Goal: Transaction & Acquisition: Purchase product/service

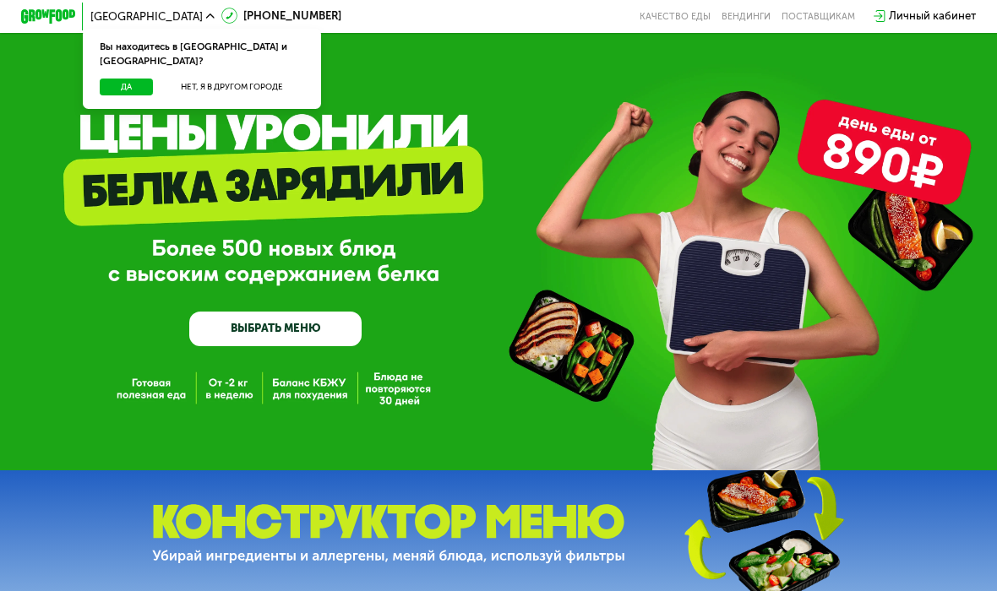
click at [130, 79] on button "Да" at bounding box center [126, 87] width 53 height 17
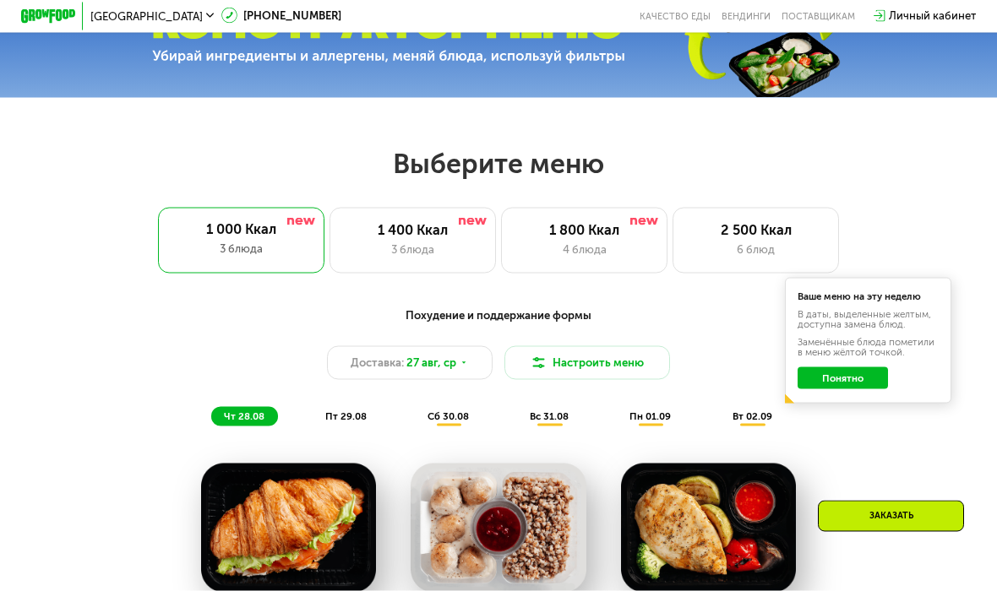
scroll to position [500, 0]
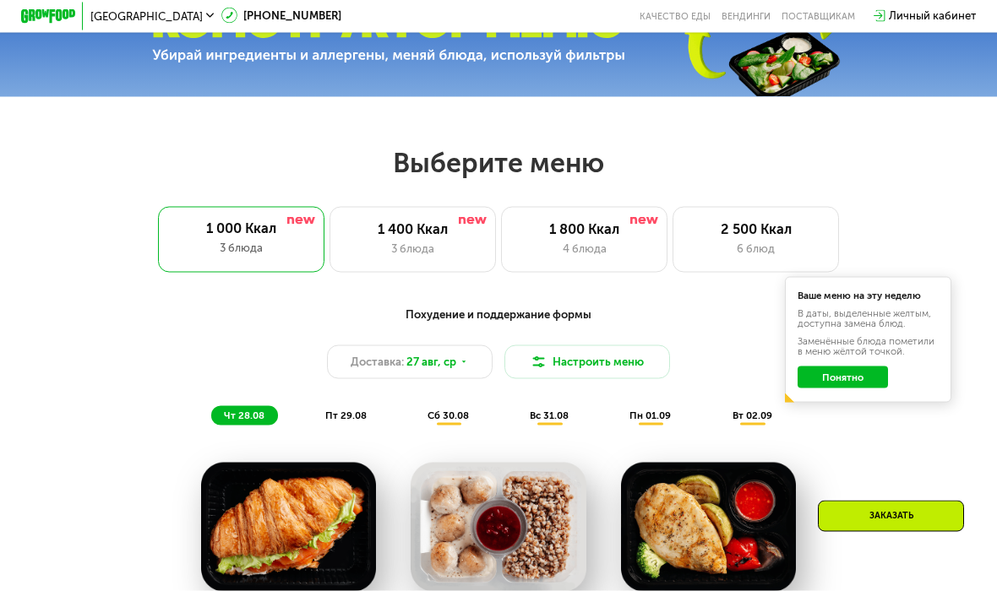
click at [208, 244] on div "3 блюда" at bounding box center [241, 248] width 139 height 17
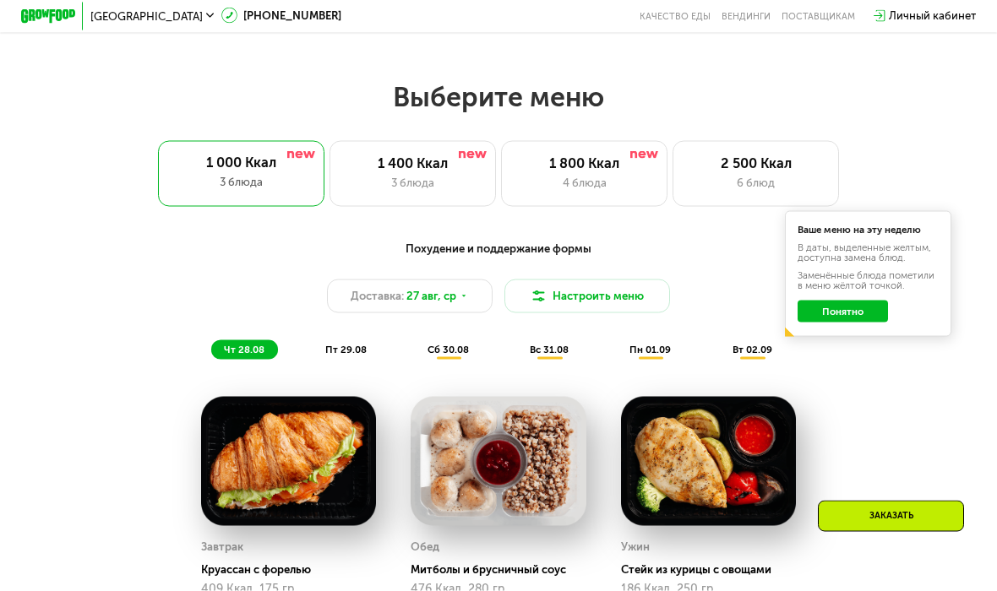
scroll to position [567, 0]
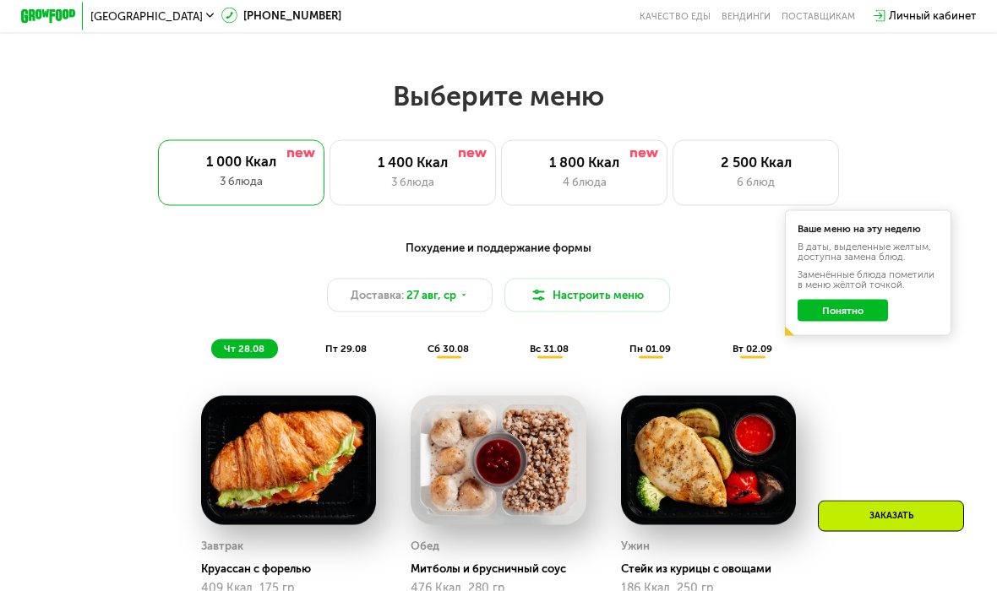
click at [403, 177] on div "3 блюда" at bounding box center [412, 182] width 137 height 17
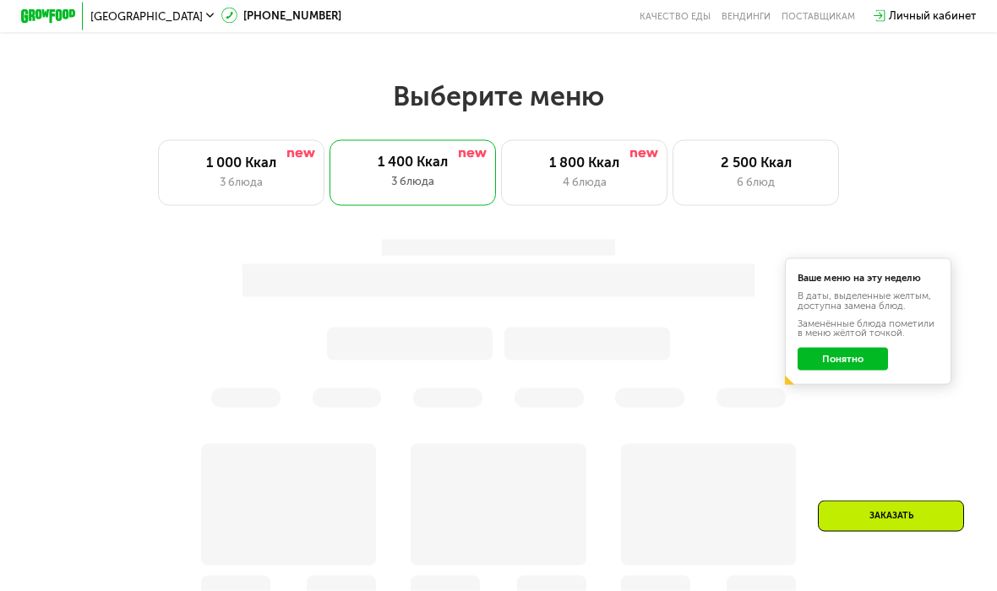
scroll to position [568, 0]
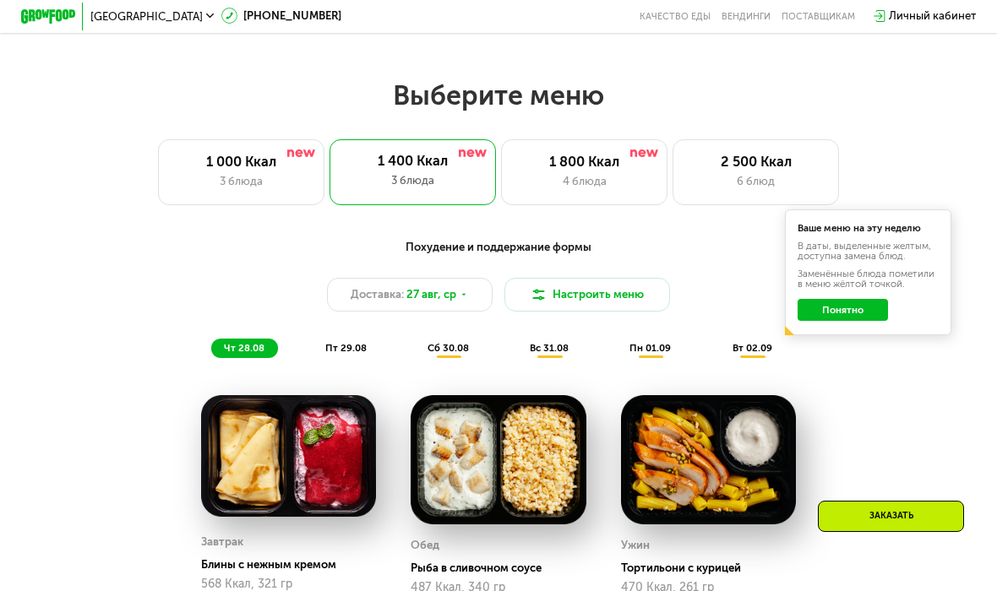
click at [234, 169] on div "1 000 Ккал" at bounding box center [240, 162] width 137 height 17
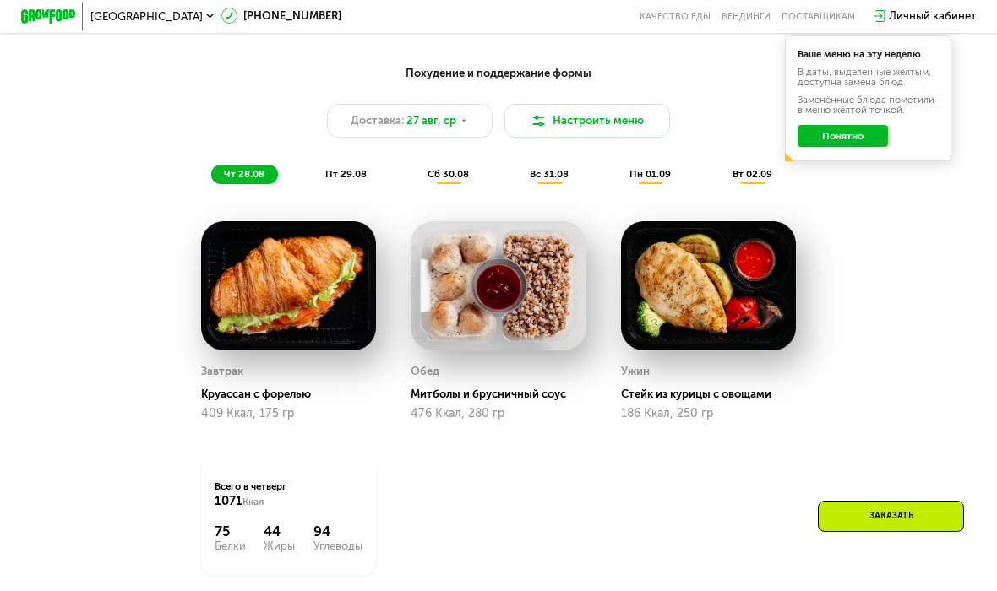
scroll to position [736, 0]
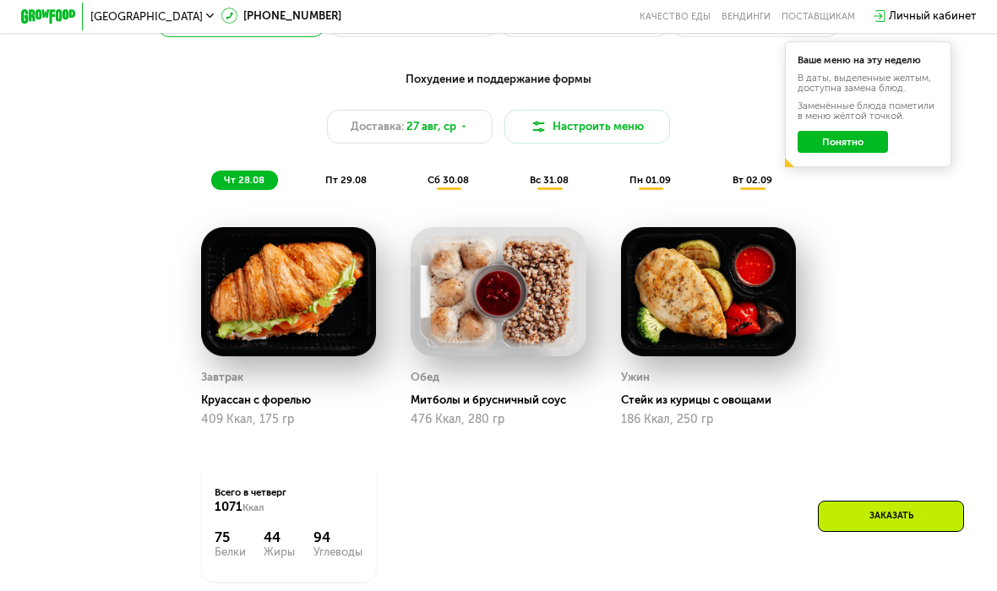
click at [415, 188] on div "пт 29.08" at bounding box center [449, 180] width 68 height 19
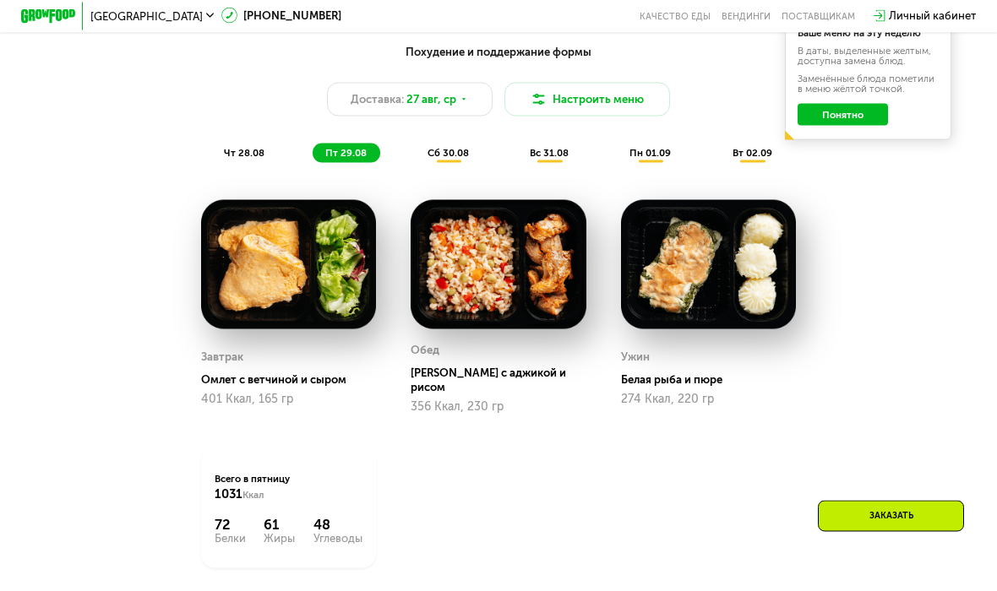
scroll to position [764, 0]
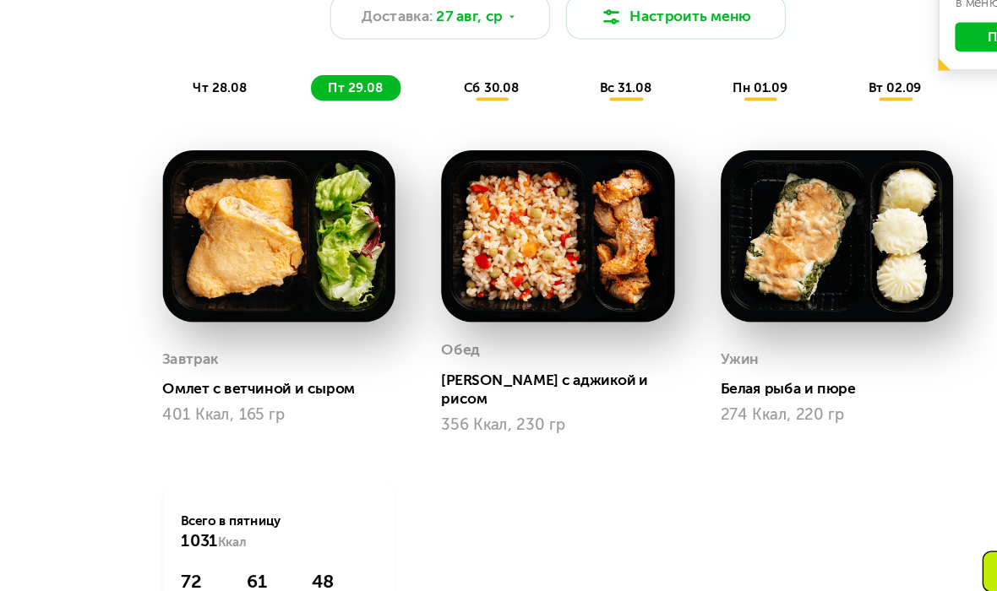
click at [427, 146] on span "сб 30.08" at bounding box center [447, 152] width 41 height 12
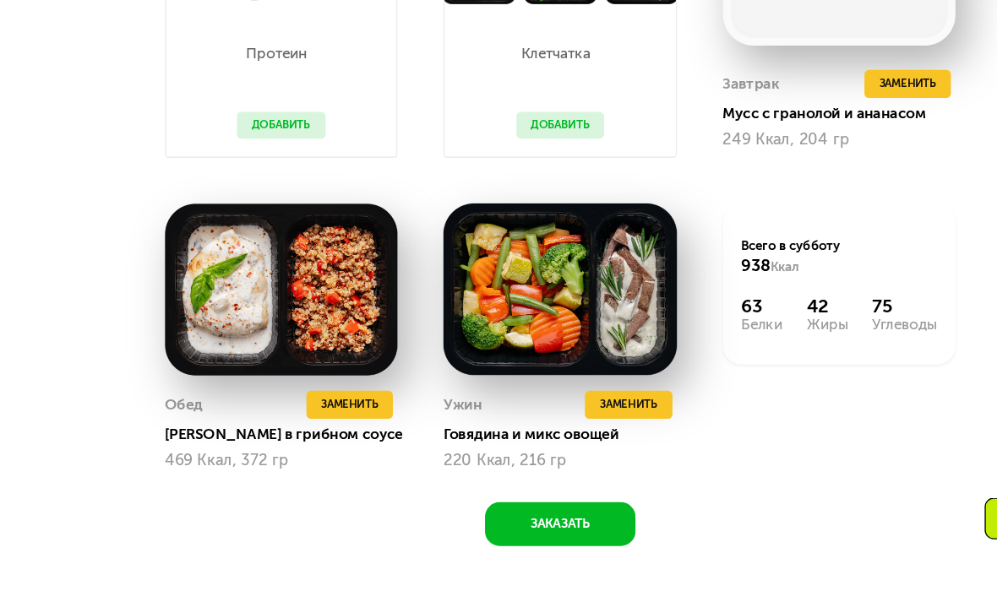
scroll to position [973, 0]
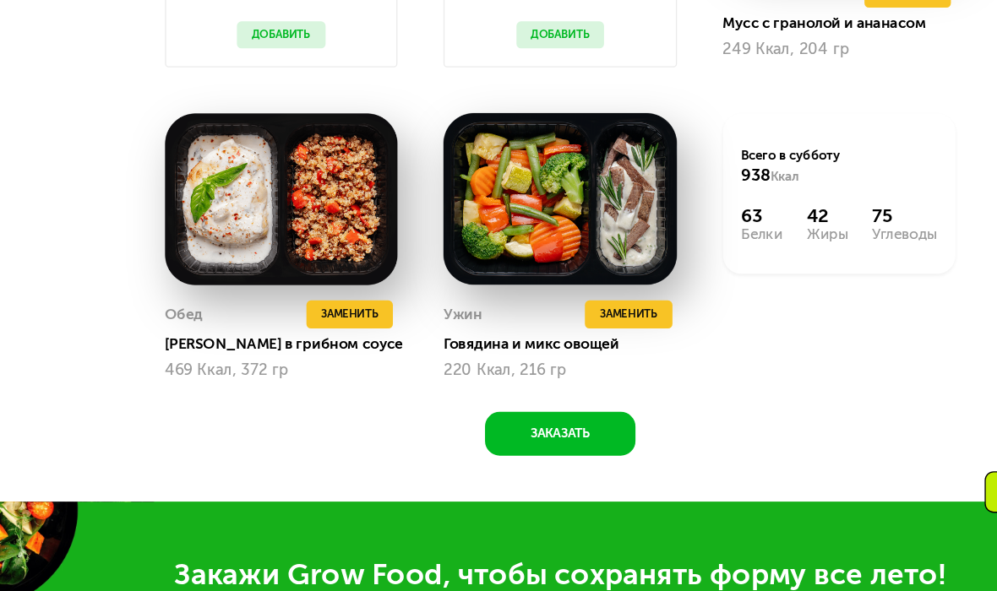
click at [529, 376] on span "Заменить" at bounding box center [550, 383] width 43 height 14
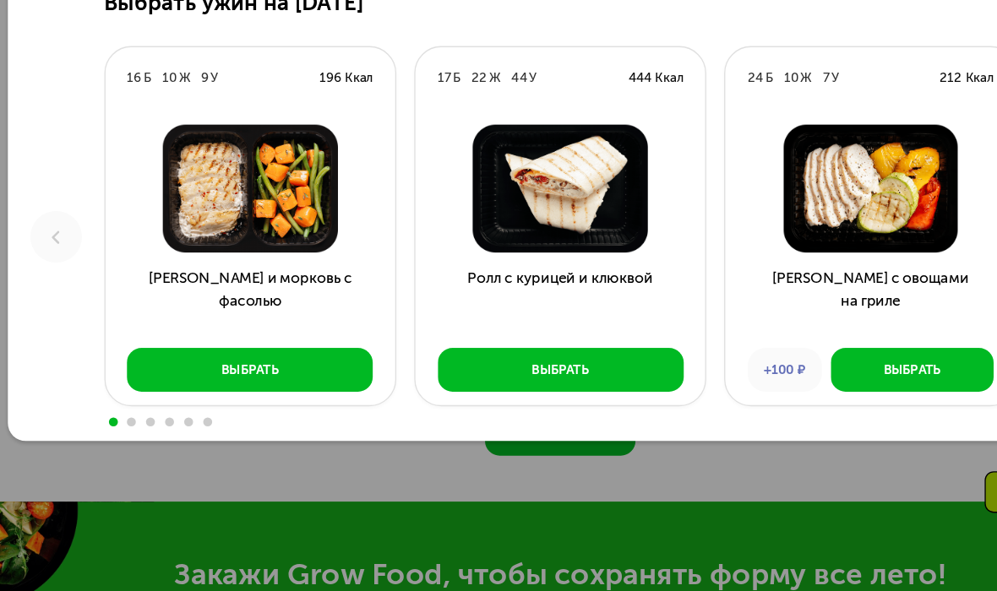
click at [742, 417] on div "Выбрать" at bounding box center [763, 424] width 43 height 14
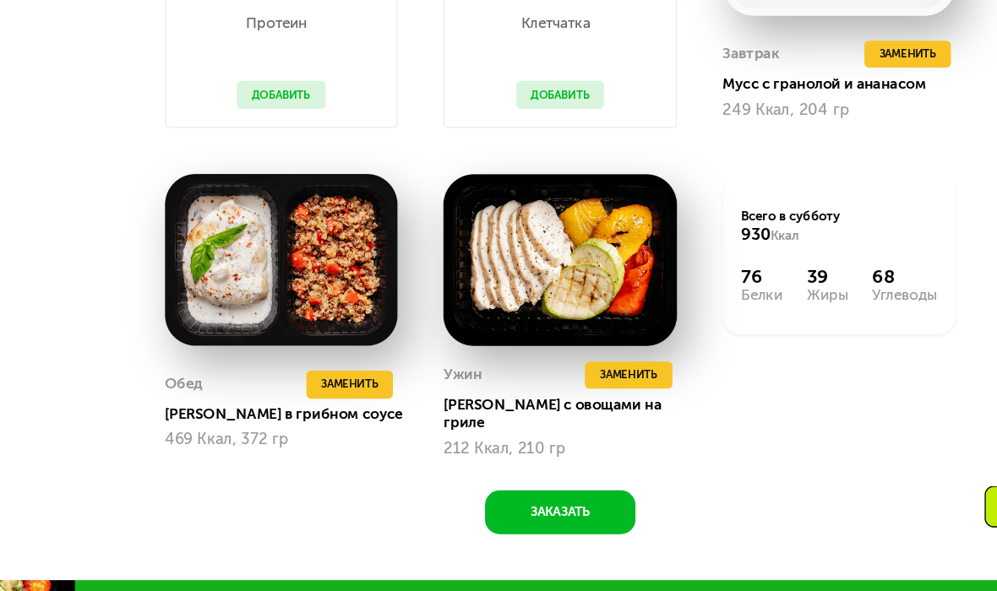
click at [738, 169] on span "Заменить" at bounding box center [759, 176] width 43 height 14
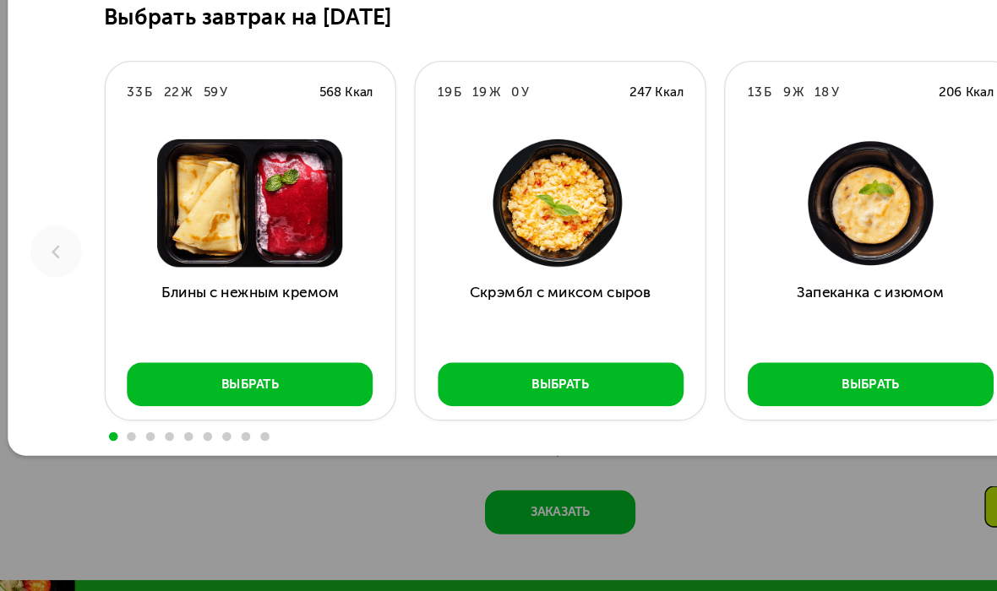
click at [243, 417] on div "Выбрать" at bounding box center [264, 424] width 43 height 14
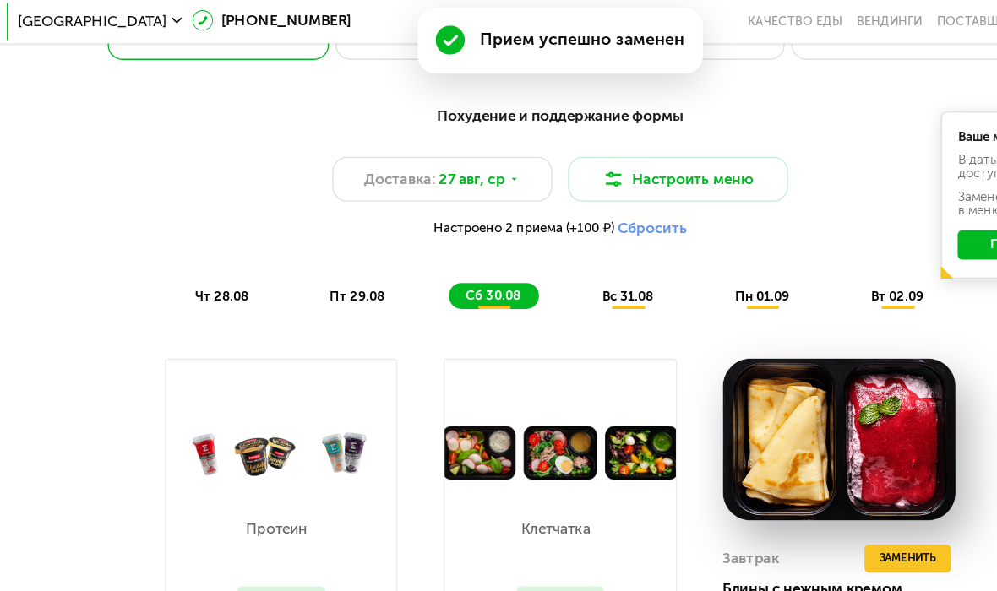
scroll to position [721, 0]
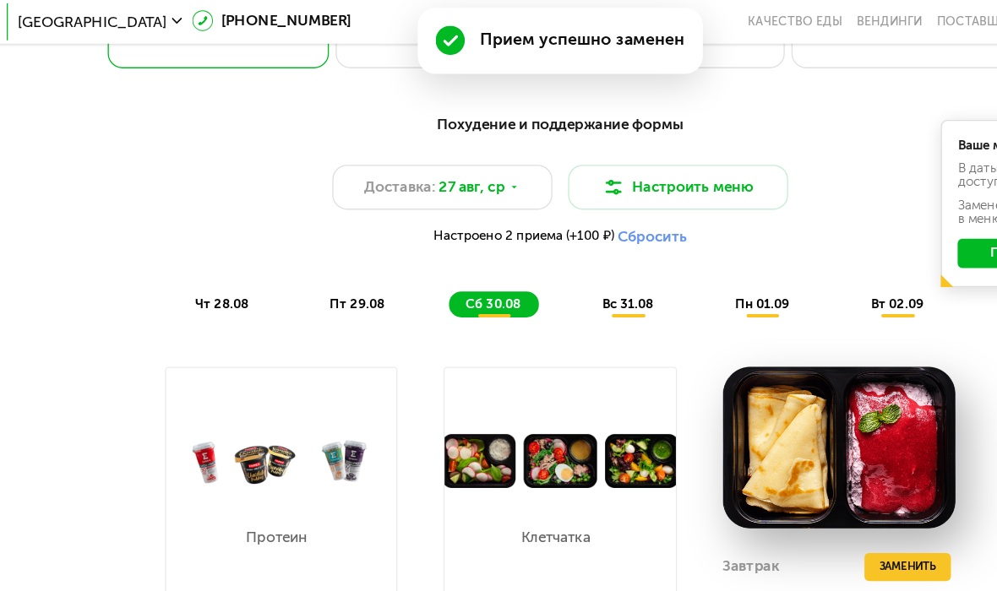
click at [530, 225] on span "вс 31.08" at bounding box center [549, 229] width 39 height 12
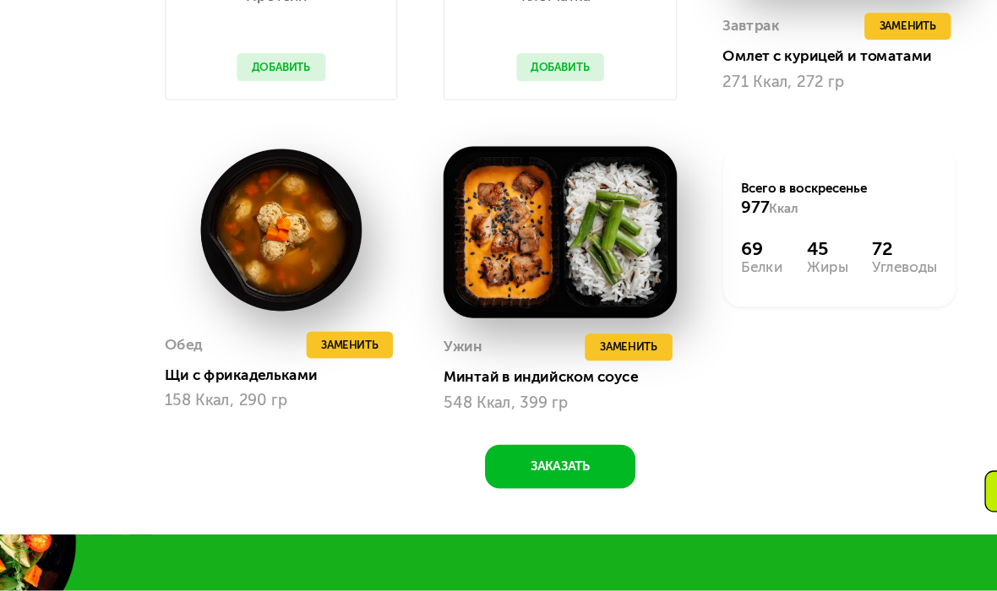
scroll to position [983, 0]
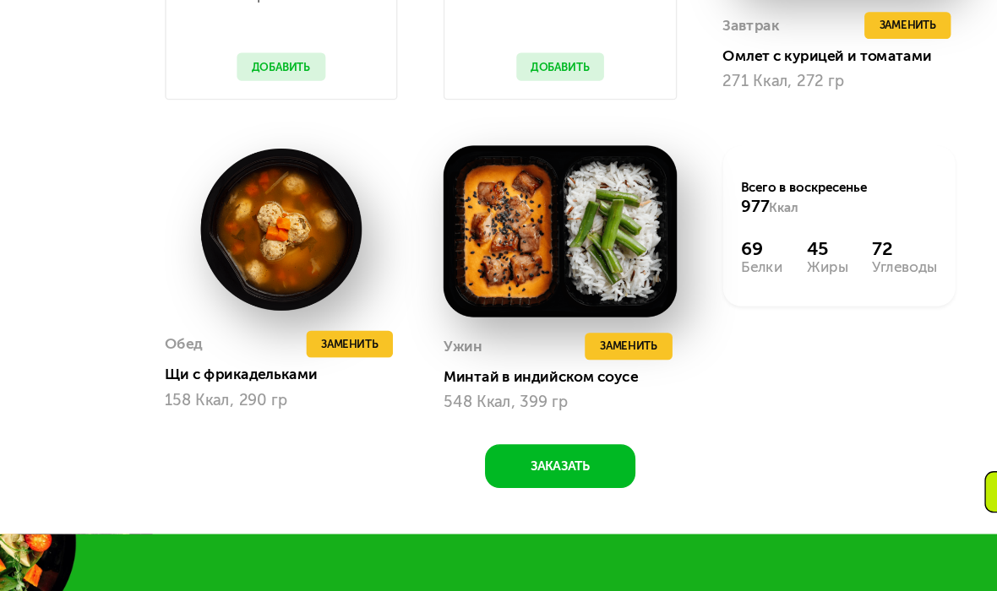
click at [72, 215] on div "Похудение и поддержание формы Доставка: 27 авг, ср Настроить меню Настроено 2 п…" at bounding box center [498, 164] width 853 height 699
click at [74, 240] on div "Похудение и поддержание формы Доставка: 27 авг, ср Настроить меню Настроено 2 п…" at bounding box center [498, 164] width 853 height 699
click at [529, 400] on span "Заменить" at bounding box center [550, 407] width 43 height 14
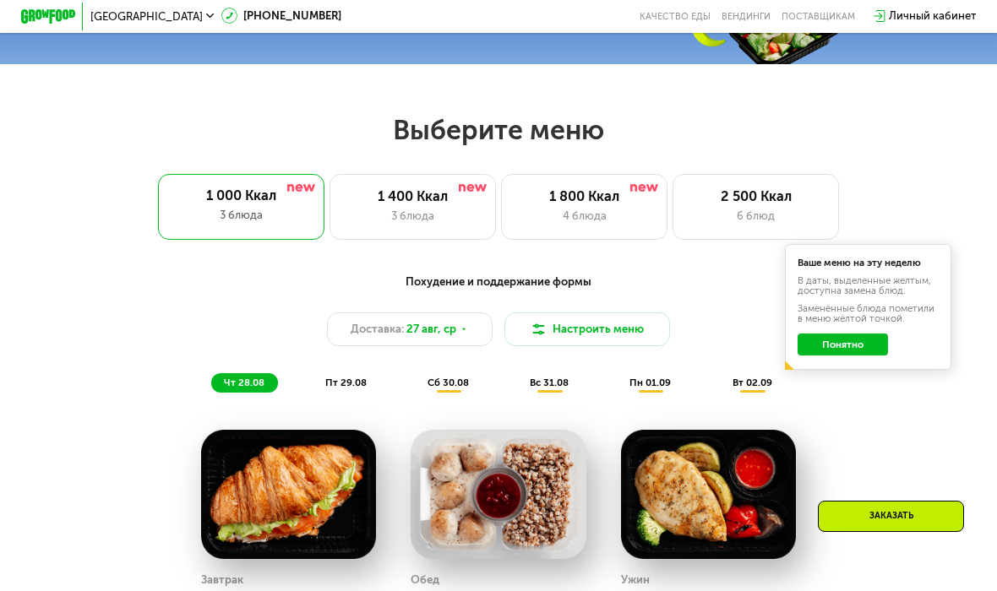
scroll to position [528, 0]
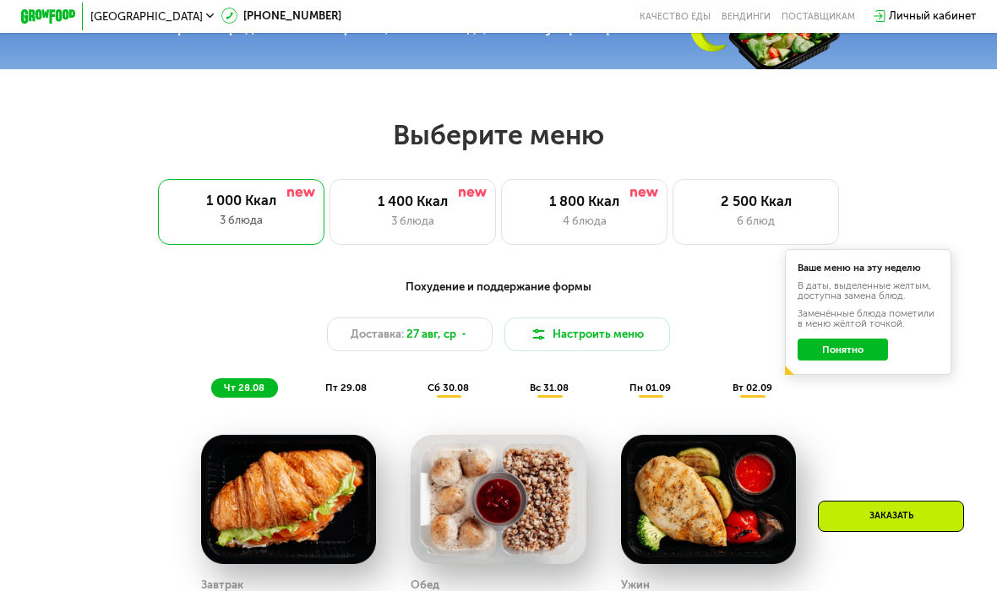
click at [231, 222] on div "3 блюда" at bounding box center [241, 220] width 139 height 17
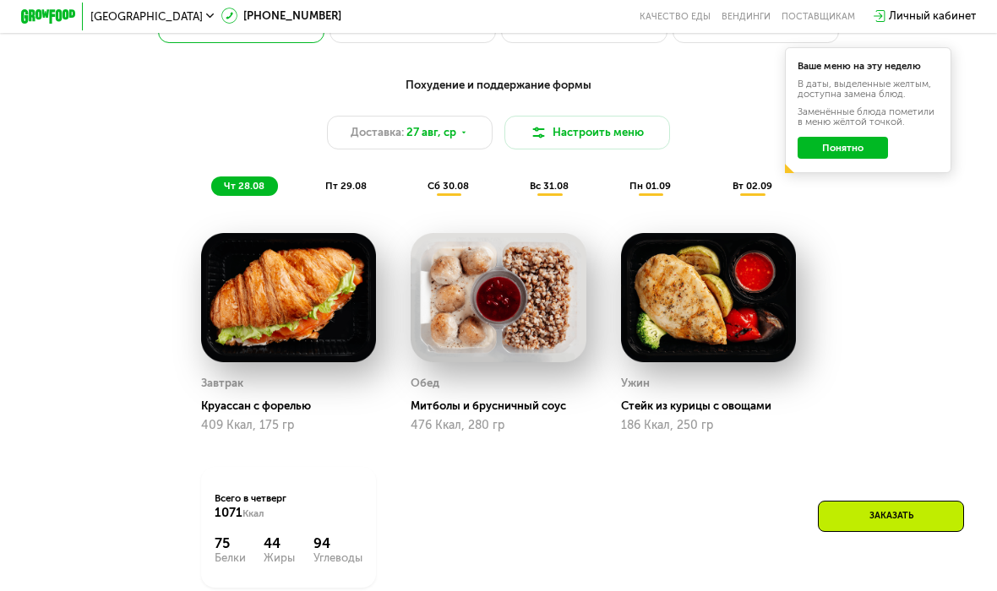
scroll to position [725, 0]
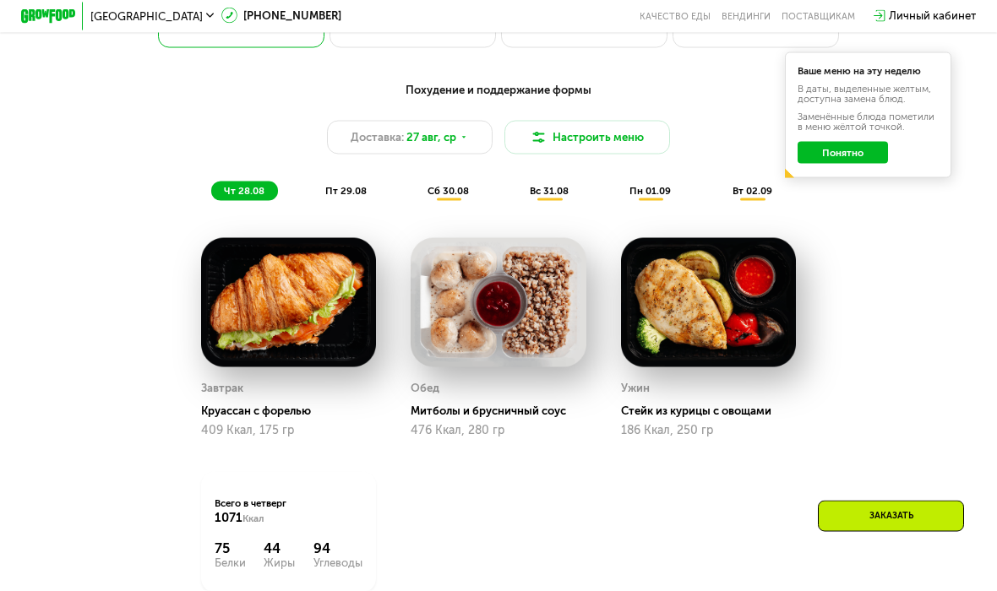
click at [647, 195] on span "пн 01.09" at bounding box center [649, 191] width 41 height 12
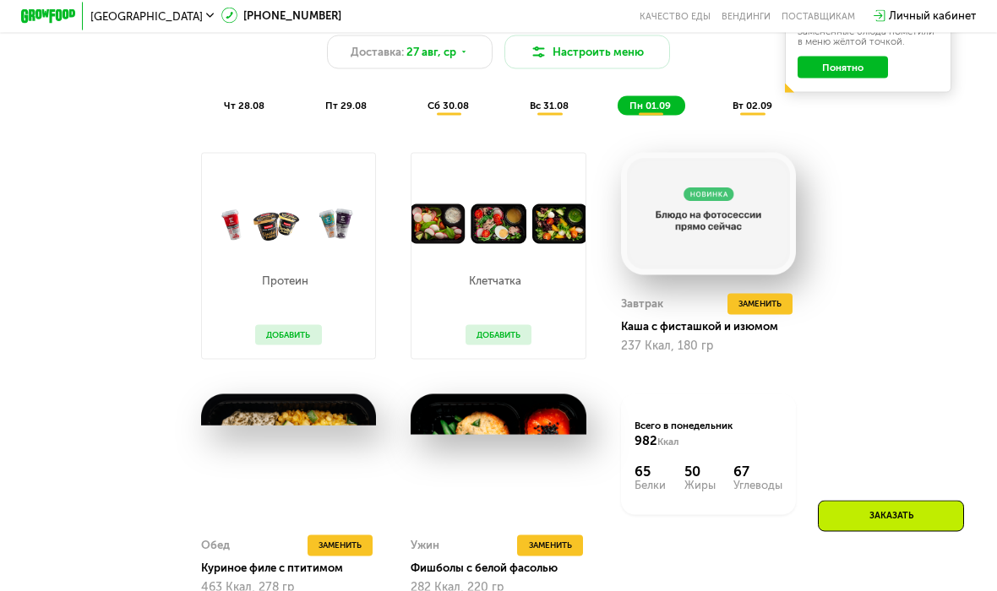
scroll to position [811, 0]
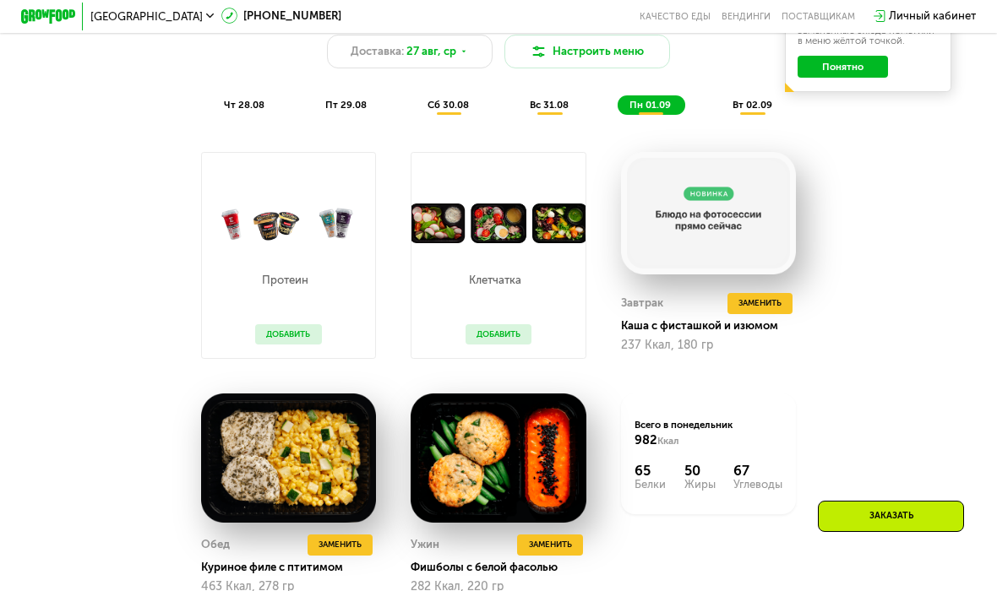
click at [761, 307] on span "Заменить" at bounding box center [759, 304] width 43 height 14
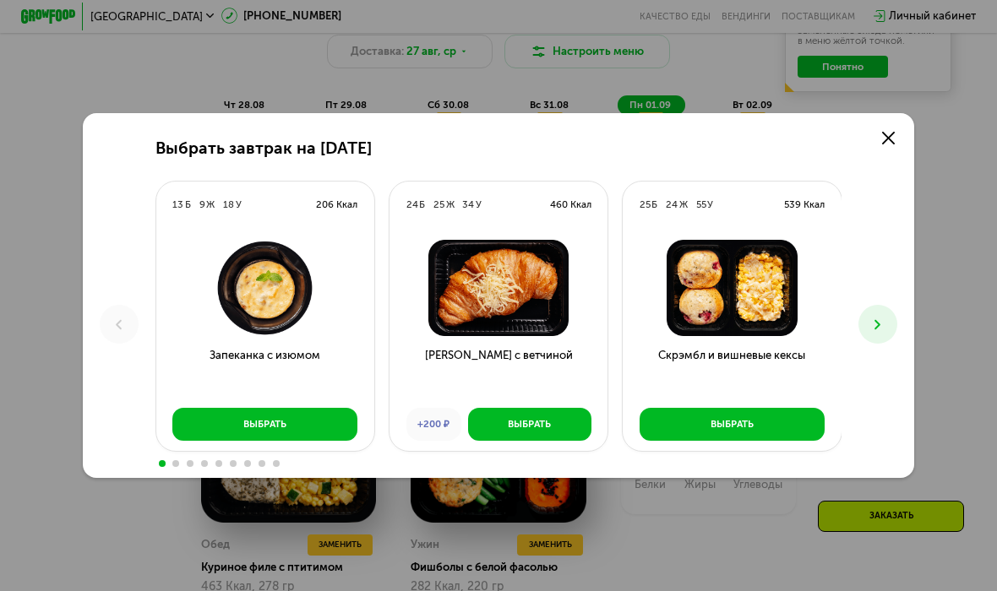
click at [883, 144] on use at bounding box center [888, 138] width 13 height 13
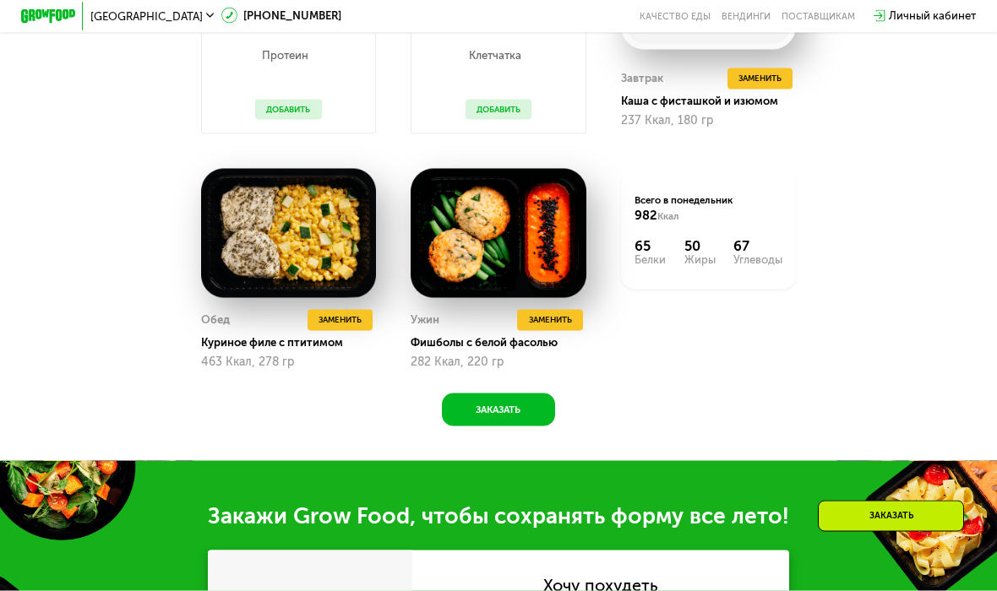
scroll to position [1037, 0]
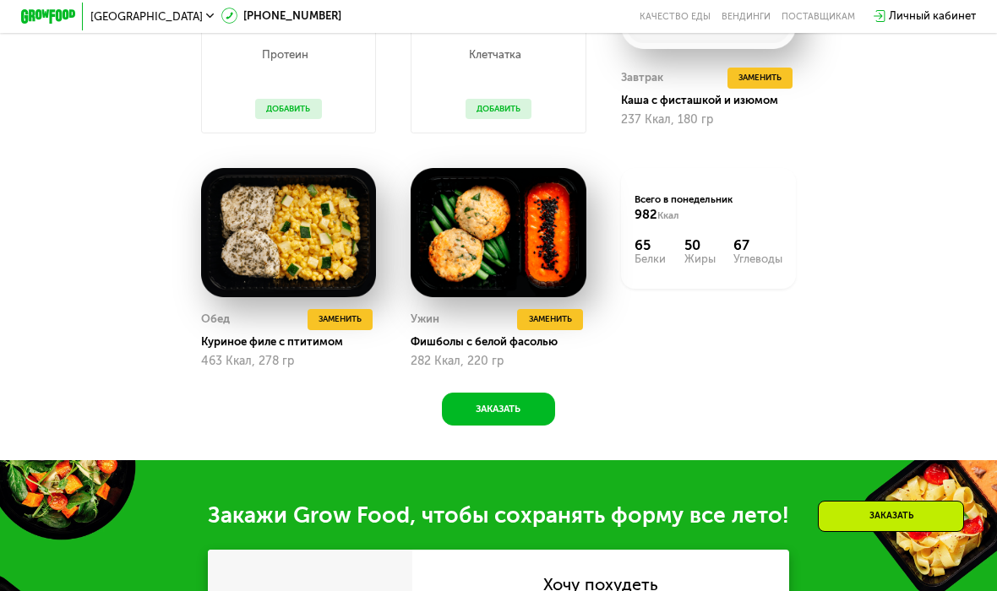
click at [330, 314] on span "Заменить" at bounding box center [340, 320] width 43 height 14
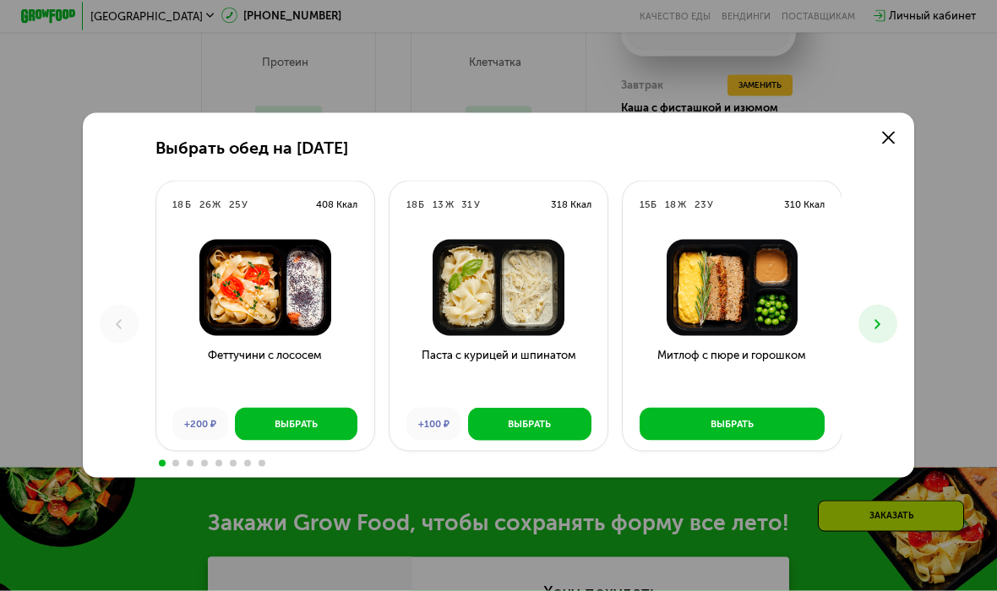
scroll to position [1029, 0]
click at [883, 147] on link at bounding box center [888, 138] width 28 height 28
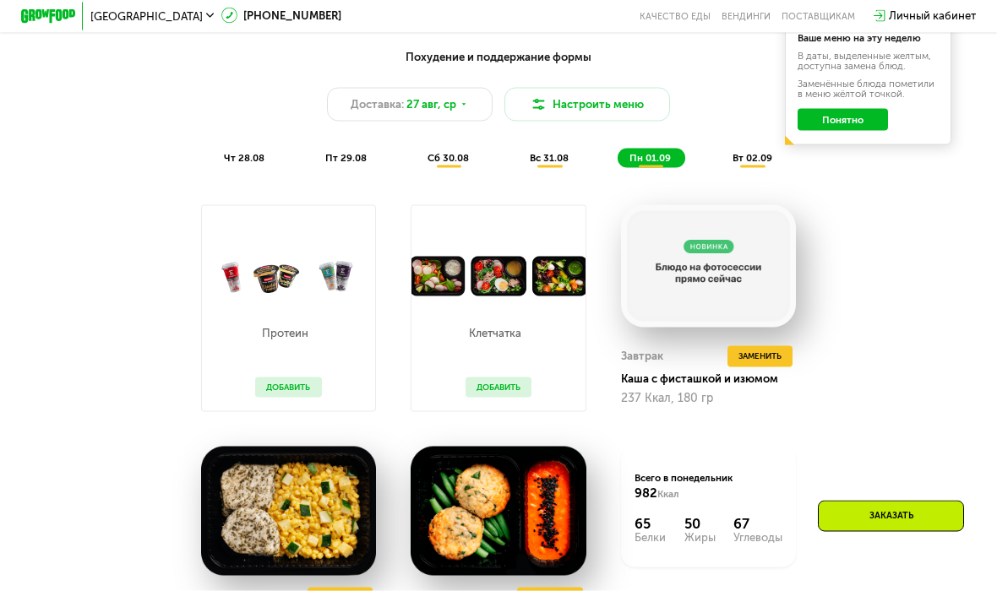
scroll to position [759, 0]
click at [745, 149] on div "вт 02.09" at bounding box center [753, 157] width 66 height 19
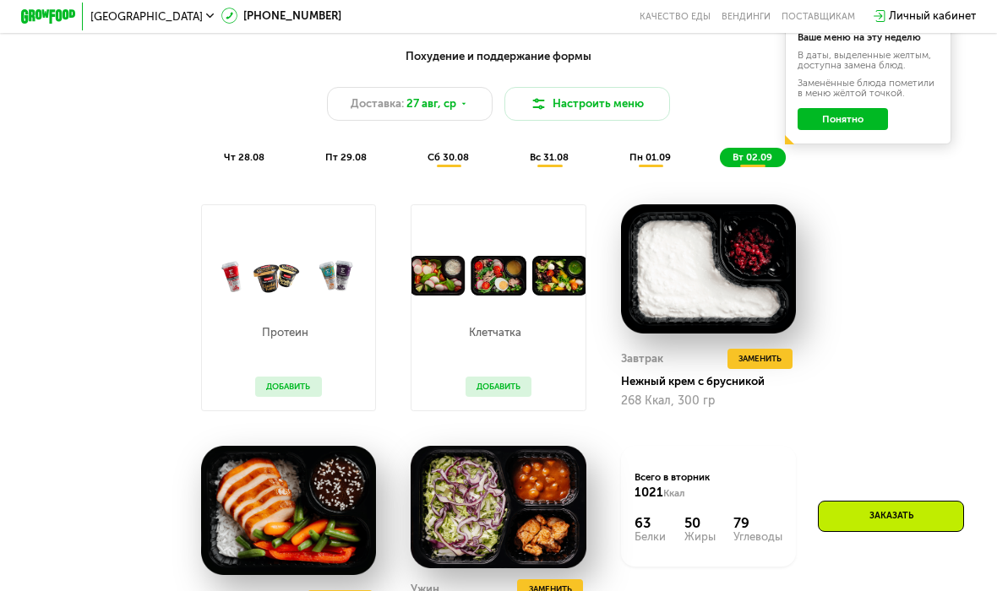
click at [772, 361] on span "Заменить" at bounding box center [759, 359] width 43 height 14
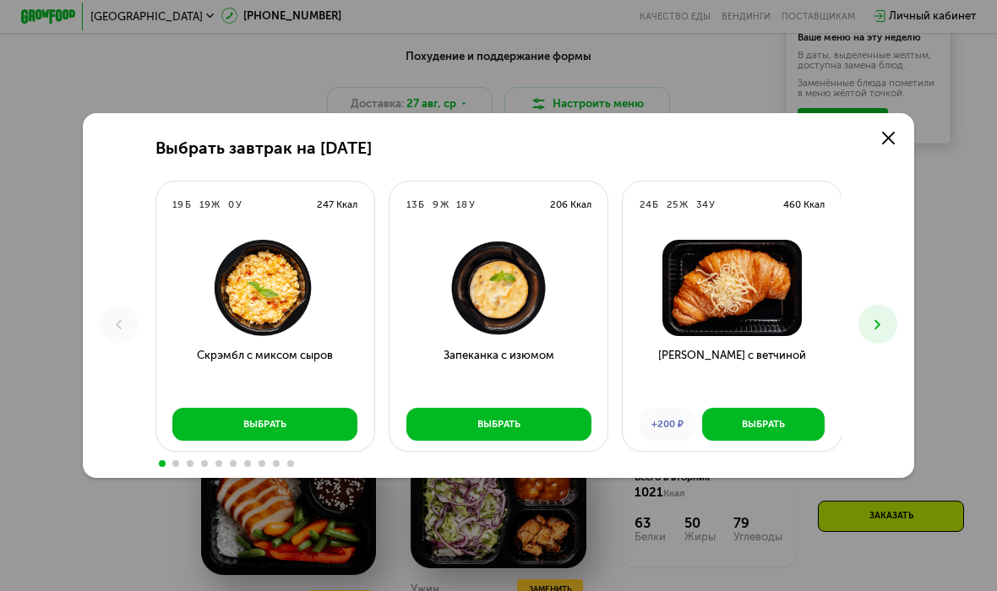
click at [890, 134] on icon at bounding box center [888, 138] width 13 height 13
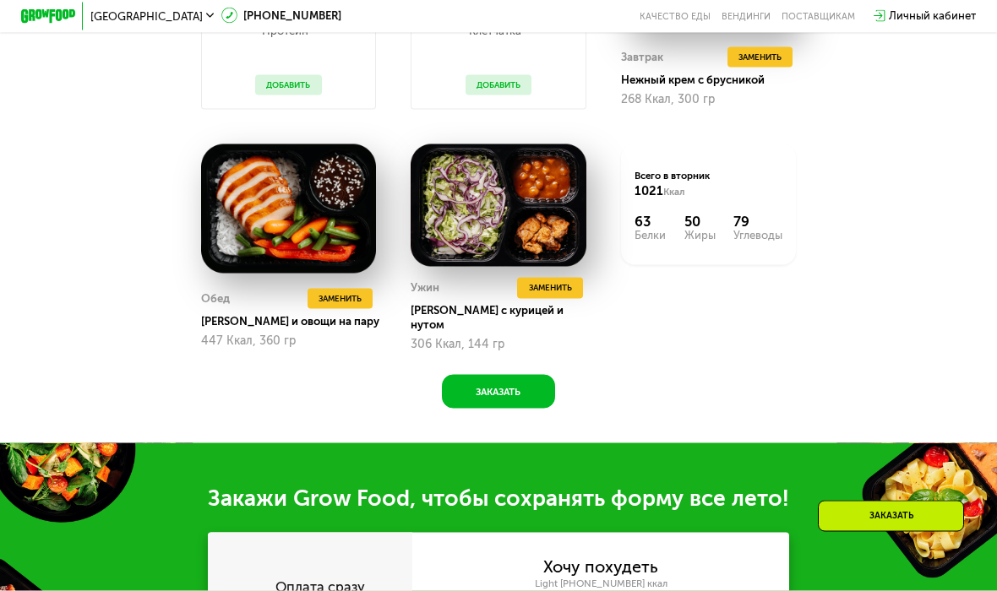
scroll to position [1064, 0]
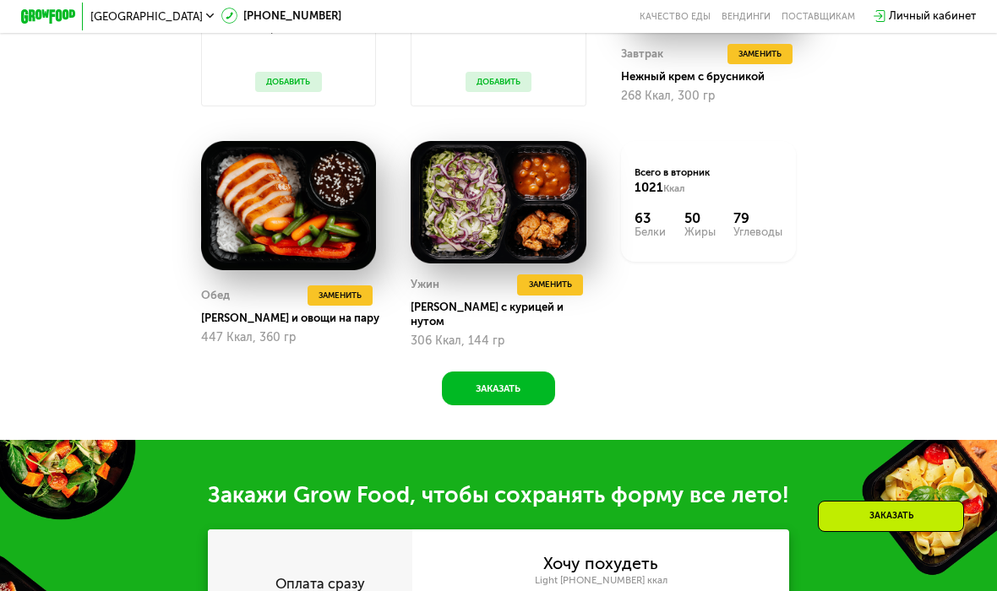
click at [519, 296] on button "Заменить" at bounding box center [549, 285] width 65 height 21
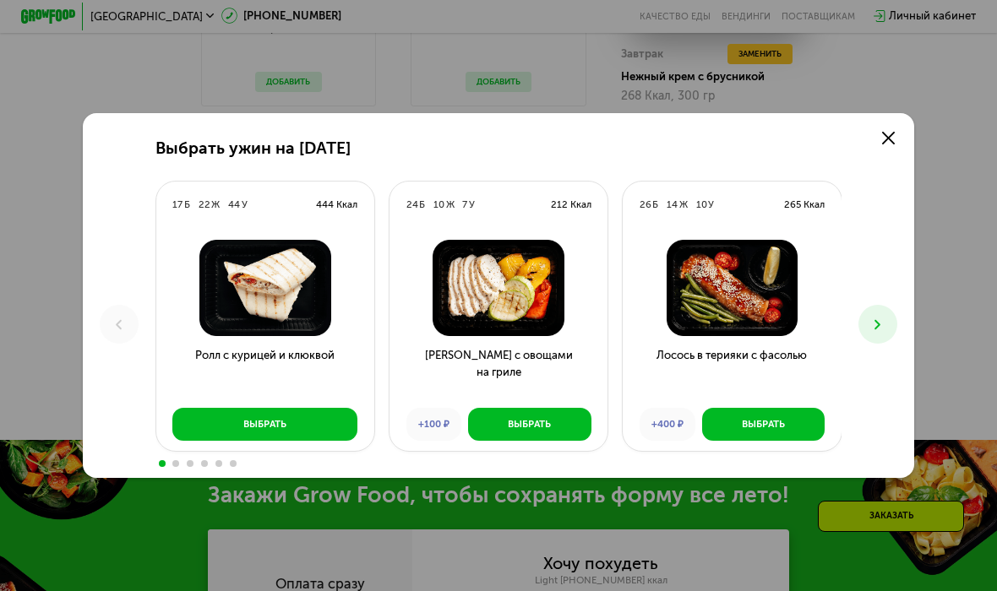
click at [525, 301] on img at bounding box center [498, 288] width 196 height 97
click at [888, 135] on icon at bounding box center [888, 138] width 13 height 13
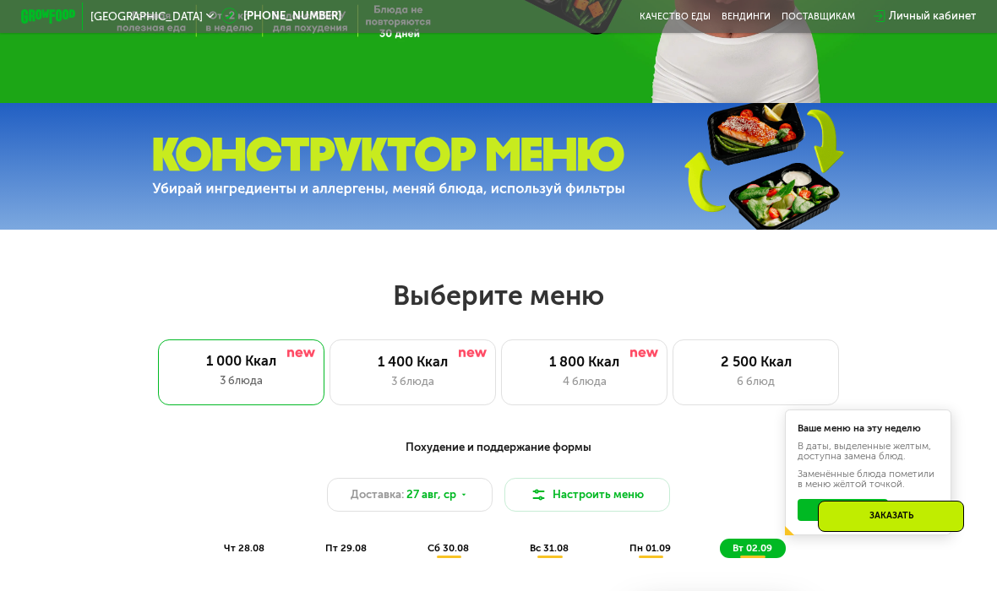
scroll to position [367, 0]
click at [199, 183] on img at bounding box center [388, 167] width 473 height 59
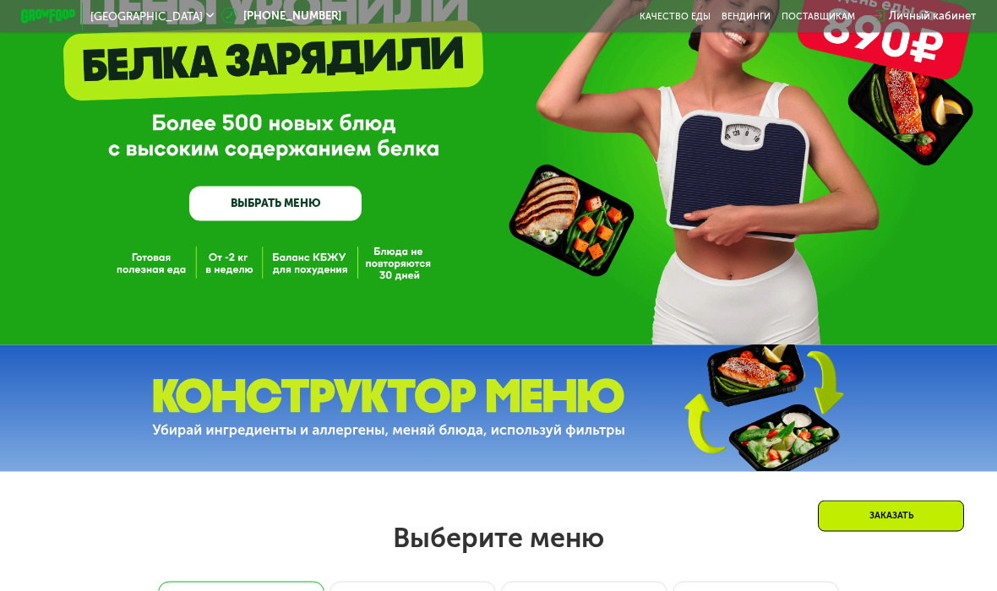
scroll to position [126, 0]
click at [760, 419] on img at bounding box center [762, 407] width 251 height 133
click at [740, 372] on img at bounding box center [762, 407] width 251 height 133
click at [247, 204] on link "ВЫБРАТЬ МЕНЮ" at bounding box center [275, 203] width 172 height 35
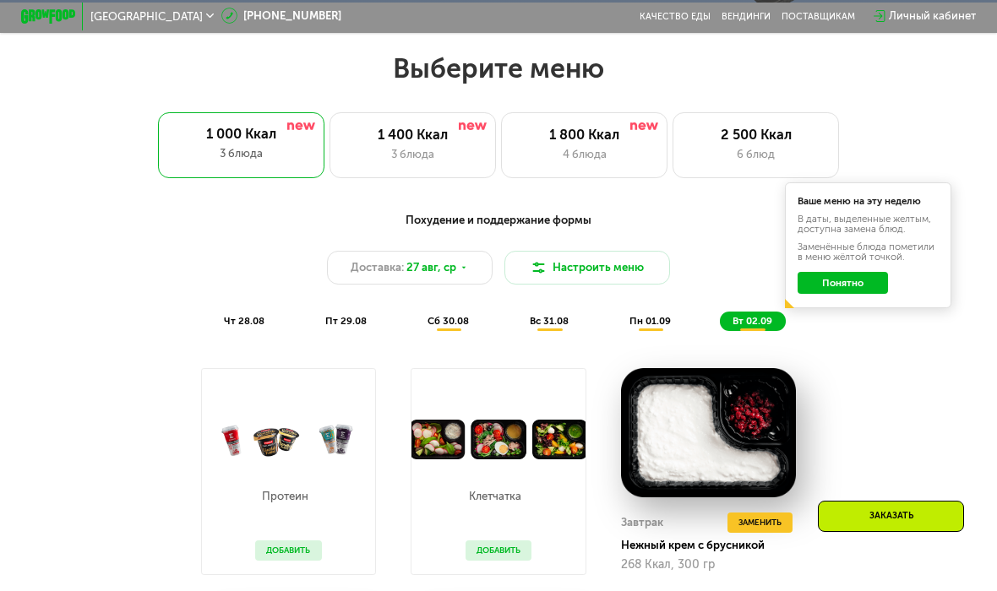
scroll to position [613, 0]
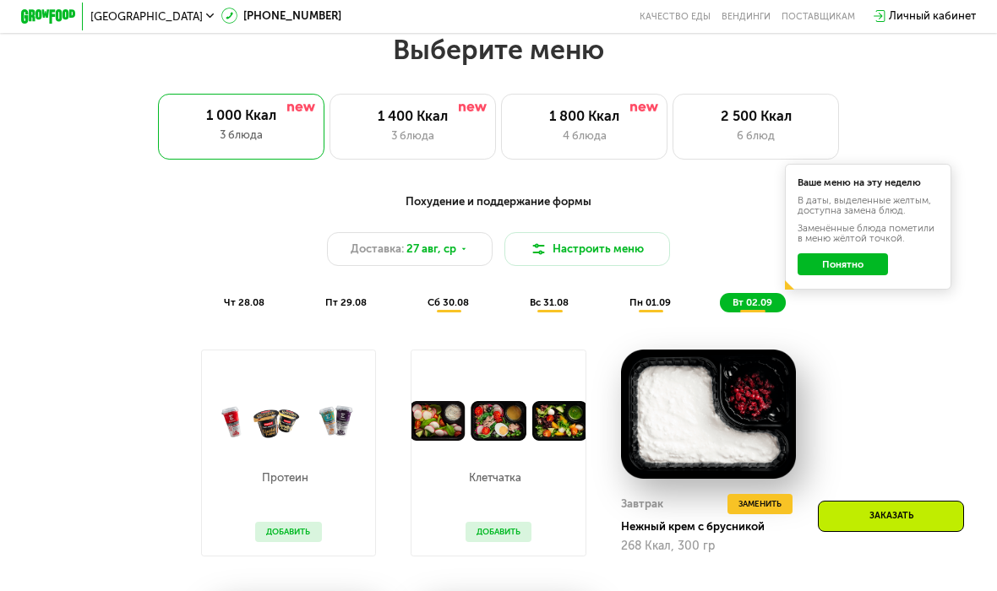
click at [765, 129] on div "6 блюд" at bounding box center [756, 136] width 137 height 17
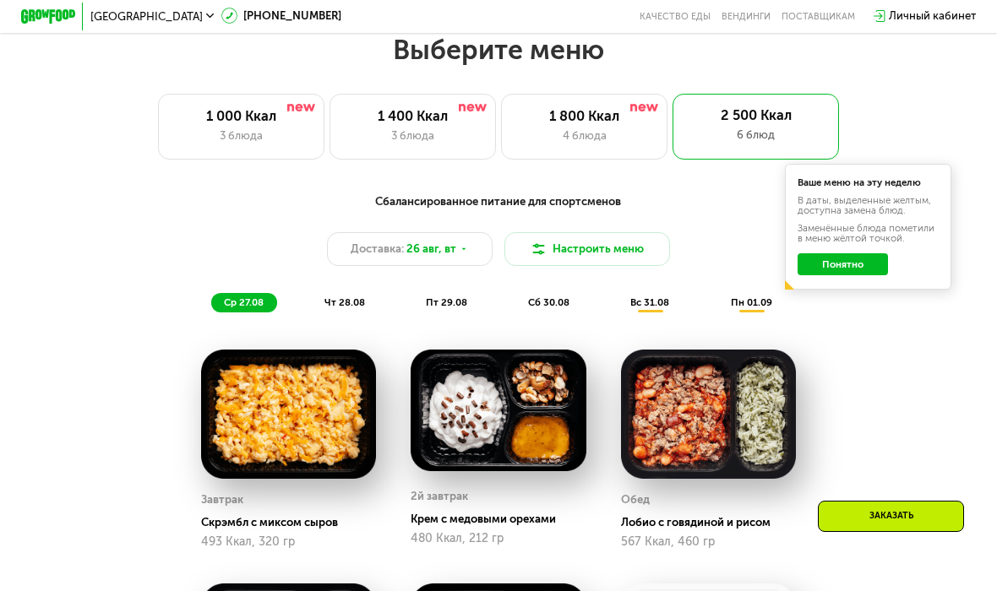
click at [574, 119] on div "1 800 Ккал" at bounding box center [584, 116] width 137 height 17
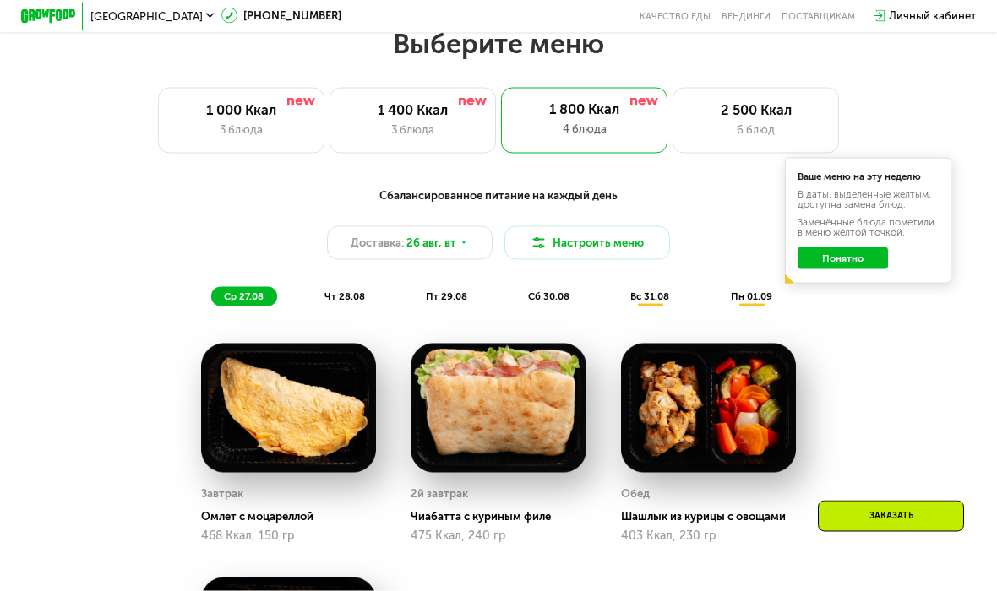
scroll to position [620, 0]
click at [409, 112] on div "1 400 Ккал" at bounding box center [412, 109] width 137 height 17
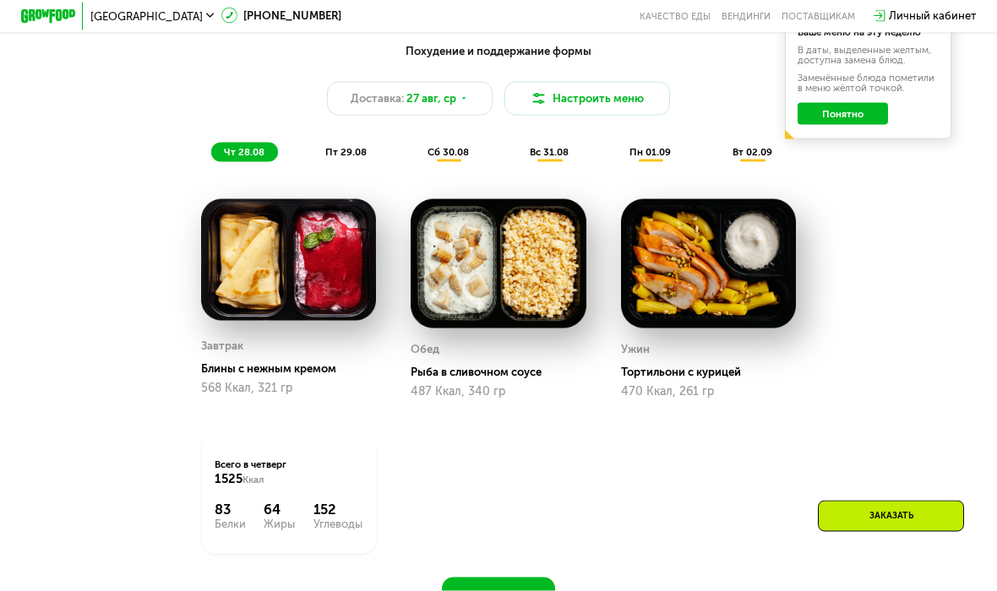
scroll to position [765, 0]
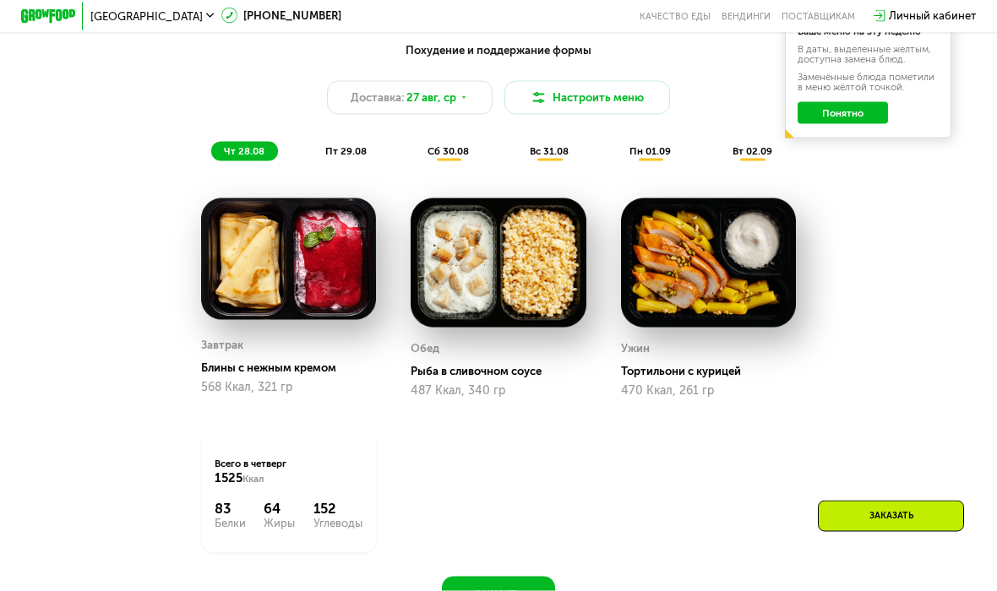
click at [326, 150] on span "пт 29.08" at bounding box center [345, 151] width 41 height 12
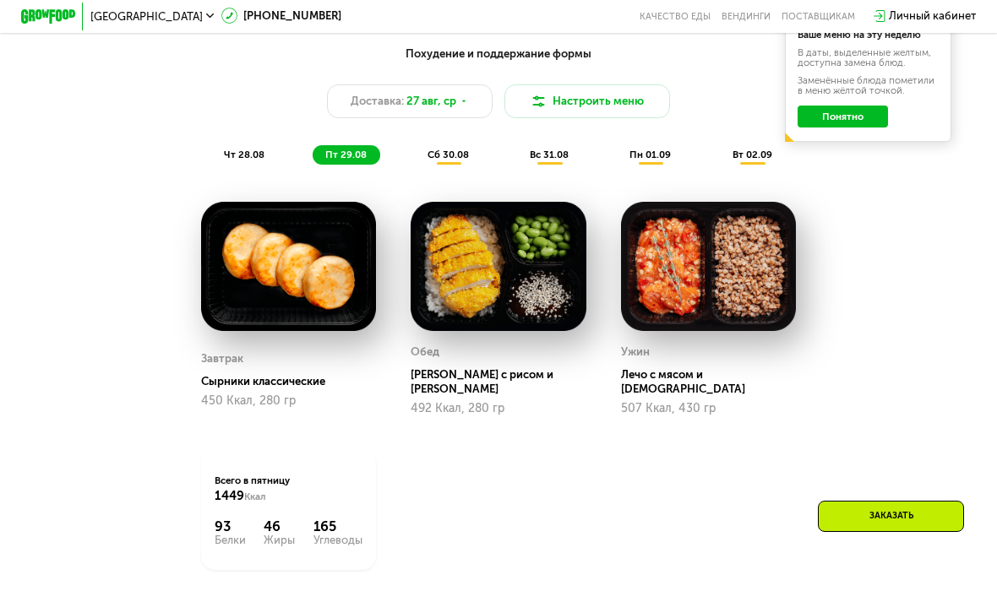
scroll to position [760, 0]
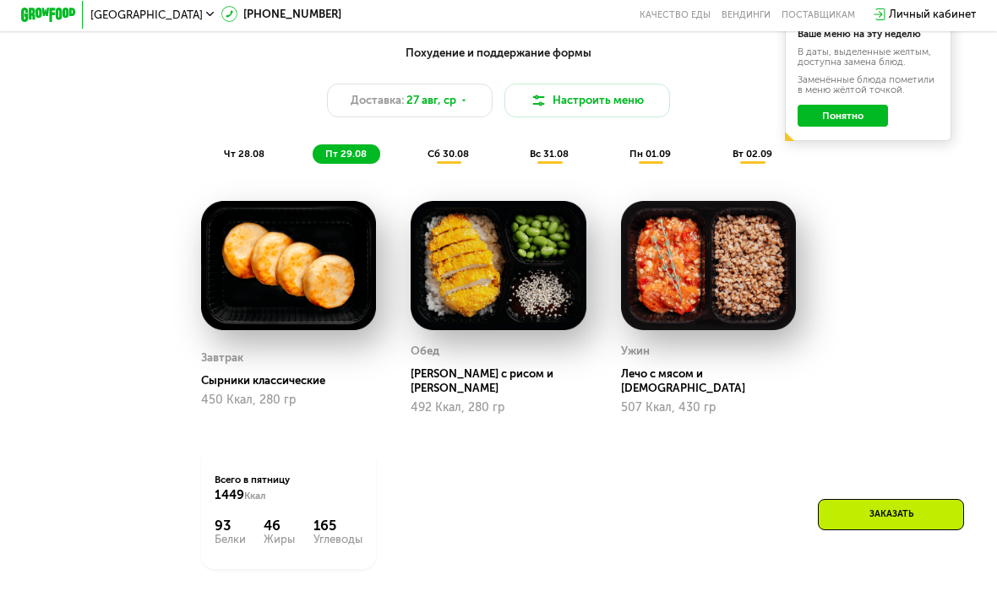
click at [517, 161] on div "сб 30.08" at bounding box center [549, 155] width 65 height 19
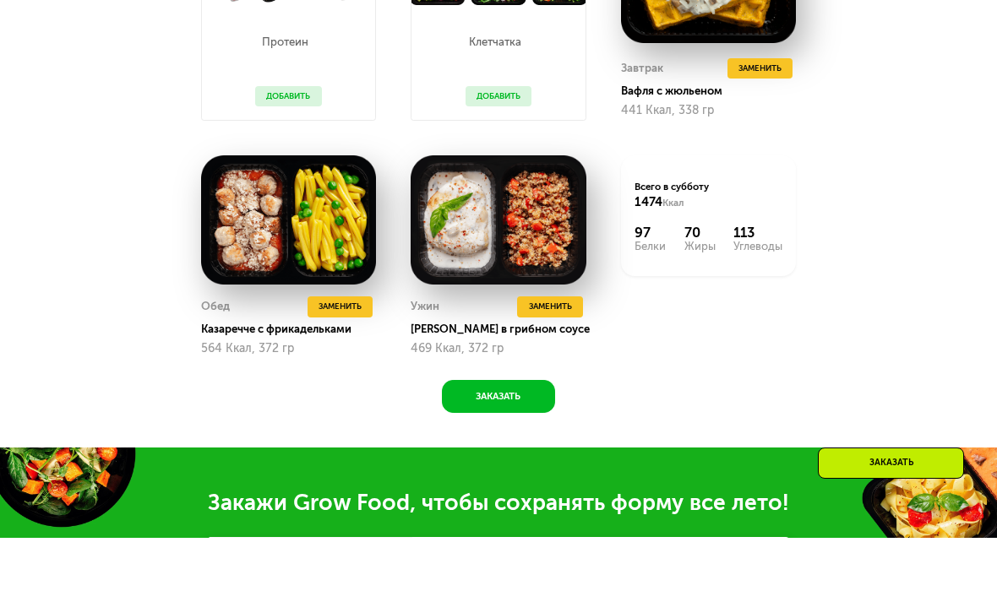
scroll to position [1049, 0]
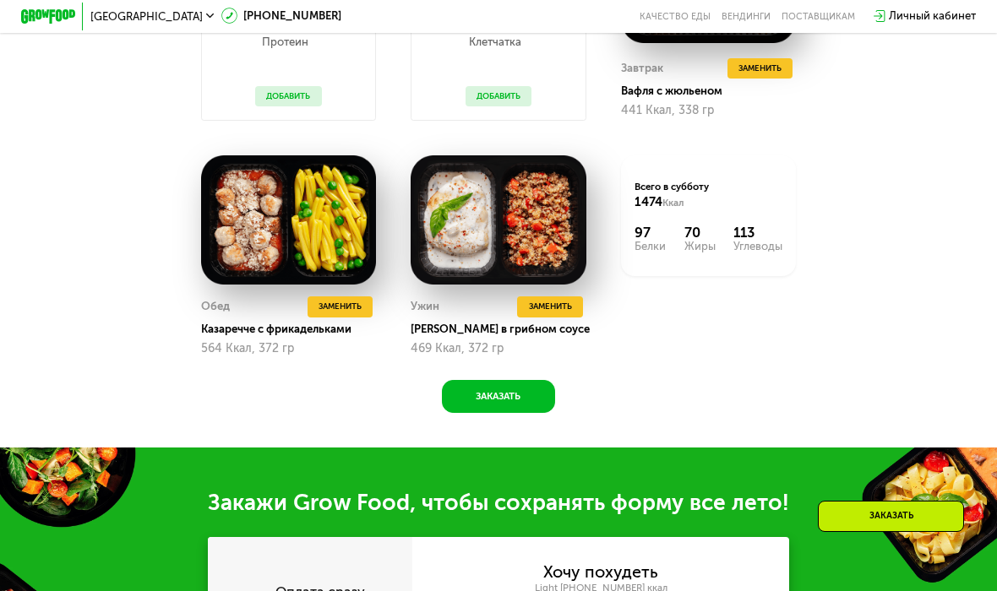
click at [569, 311] on span "Заменить" at bounding box center [550, 307] width 43 height 14
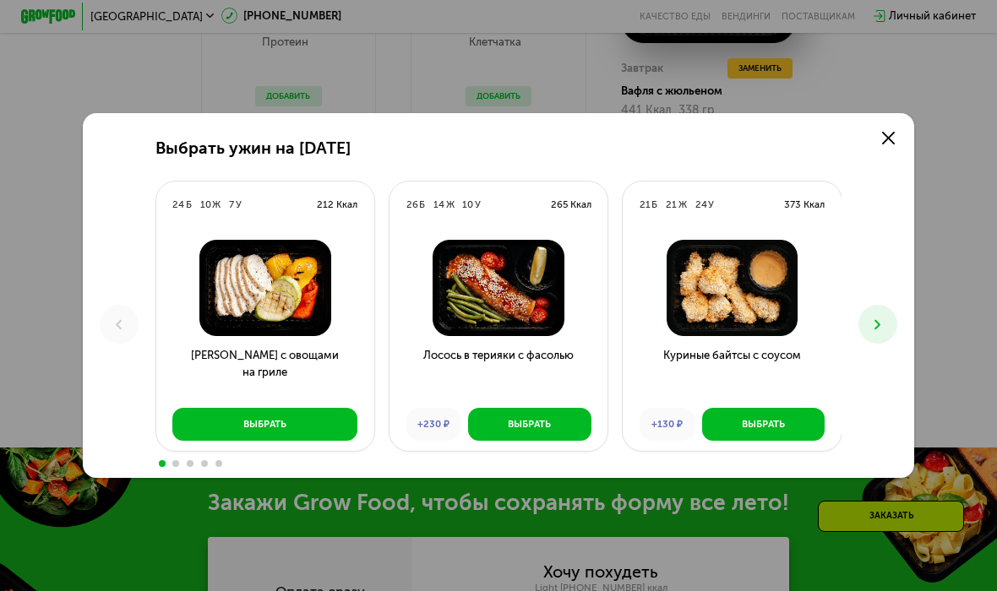
click at [896, 141] on link at bounding box center [888, 138] width 28 height 28
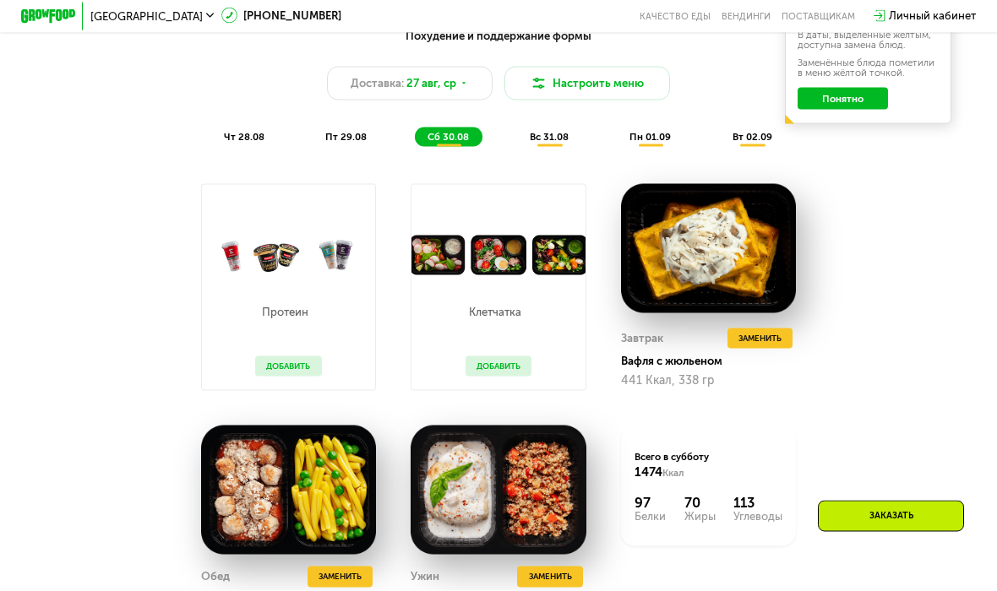
scroll to position [776, 0]
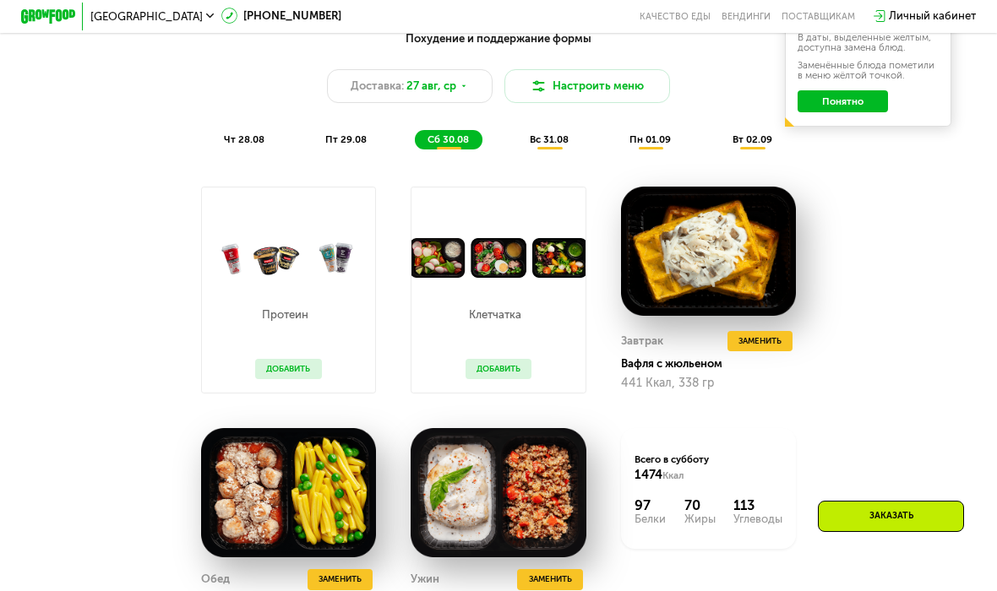
click at [537, 140] on span "вс 31.08" at bounding box center [549, 139] width 39 height 12
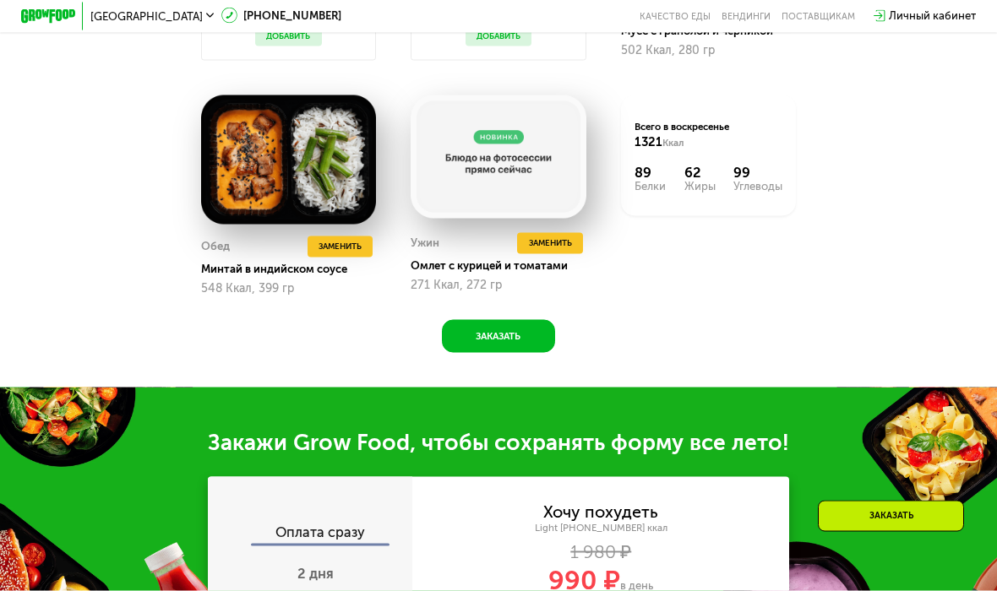
scroll to position [1133, 0]
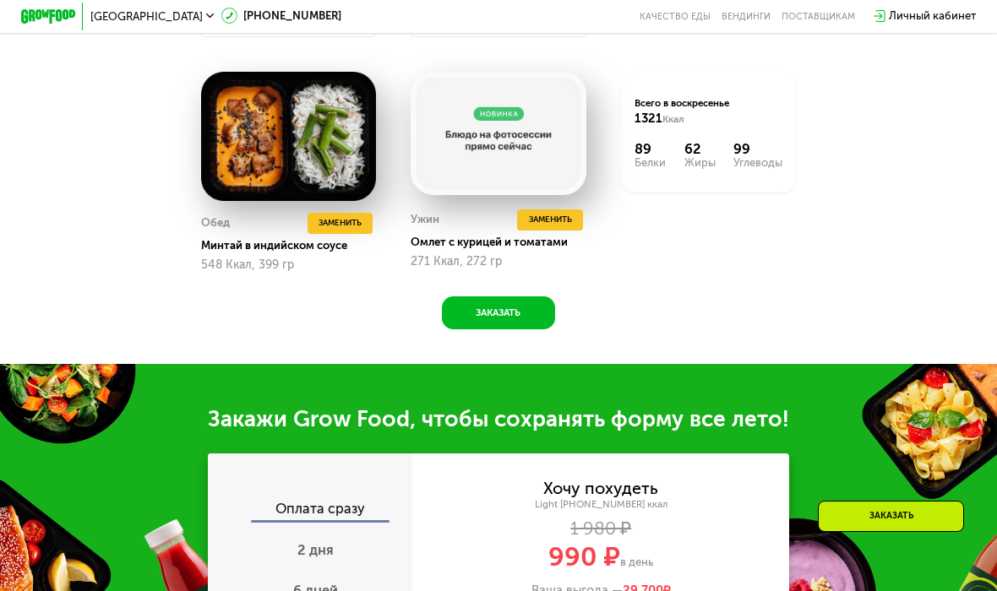
click at [330, 229] on span "Заменить" at bounding box center [340, 223] width 43 height 14
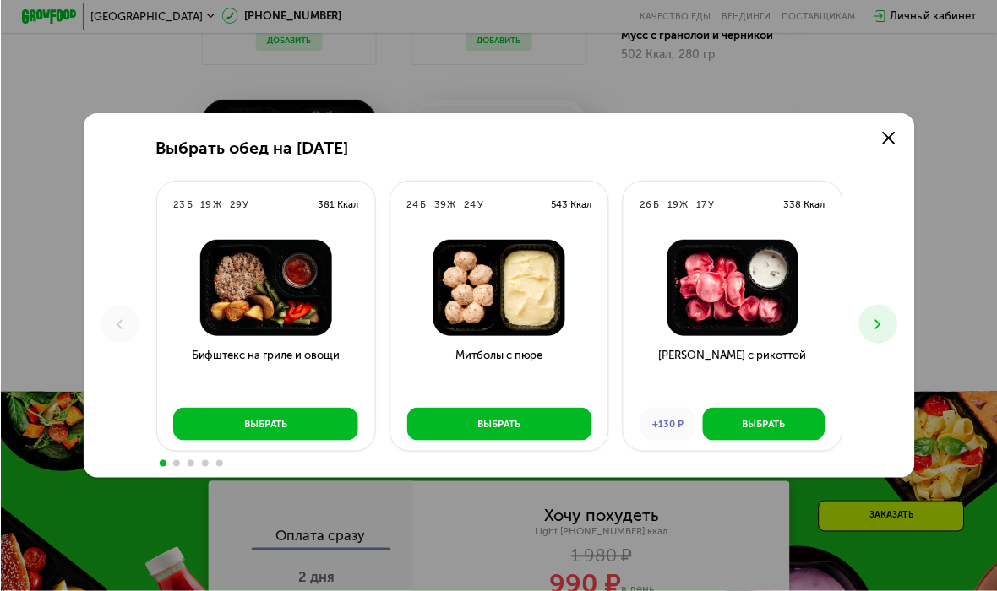
scroll to position [1126, 0]
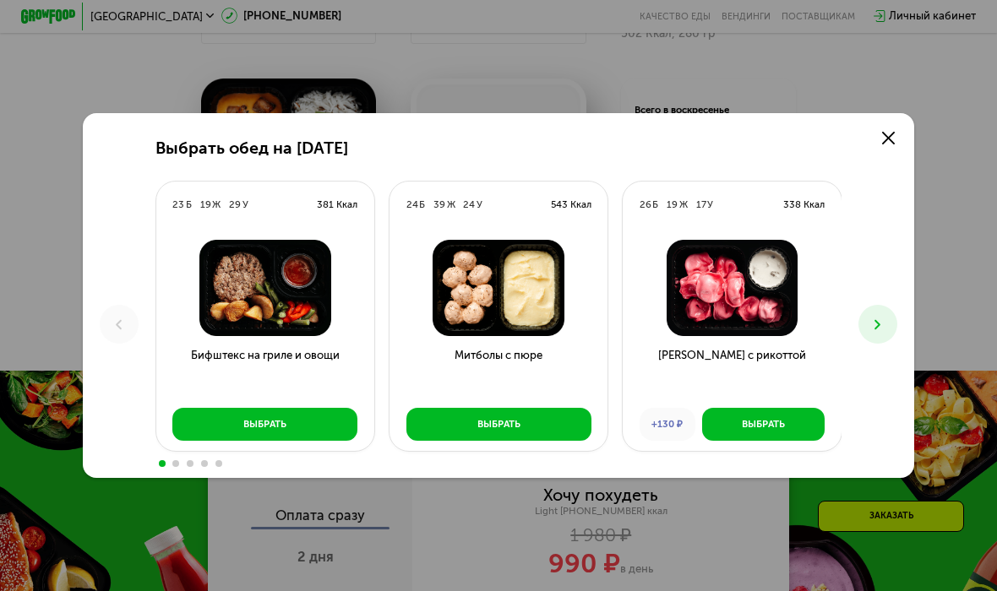
click at [64, 275] on div "Выбрать обед на [DATE] Б 19 Ж 29 У 381 Ккал Бифштекс на гриле и овощи Выбрать 2…" at bounding box center [498, 295] width 997 height 591
click at [90, 296] on div "Выбрать обед на [DATE] Б 19 Ж 29 У 381 Ккал Бифштекс на гриле и овощи Выбрать 2…" at bounding box center [498, 296] width 830 height 366
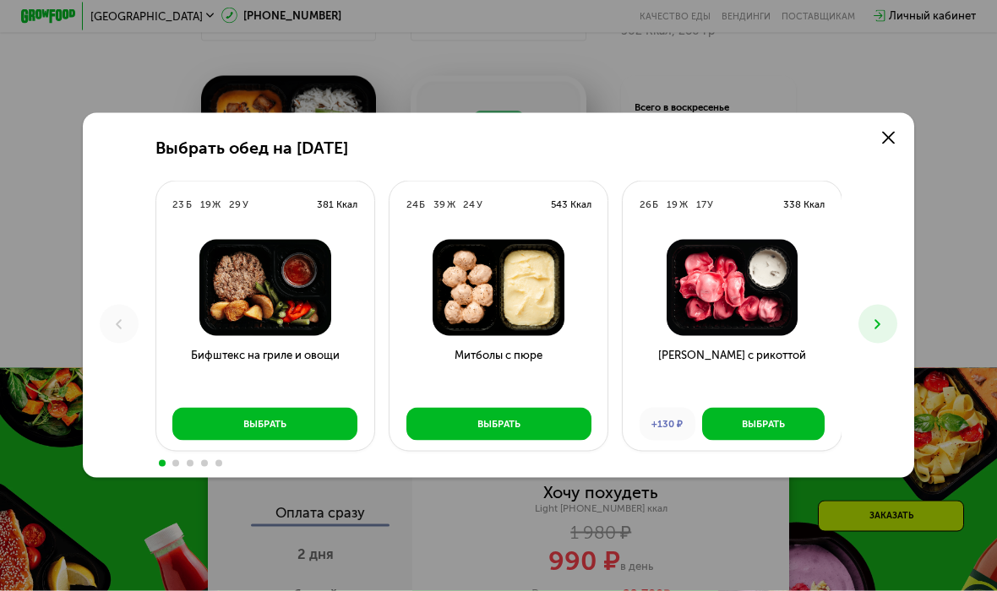
scroll to position [1130, 0]
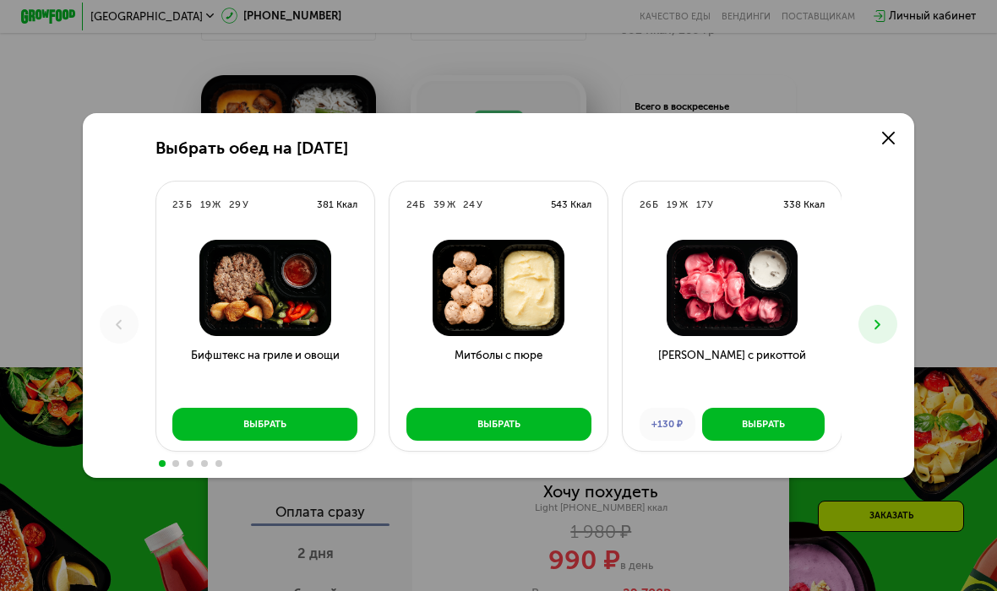
click at [886, 136] on icon at bounding box center [888, 138] width 13 height 13
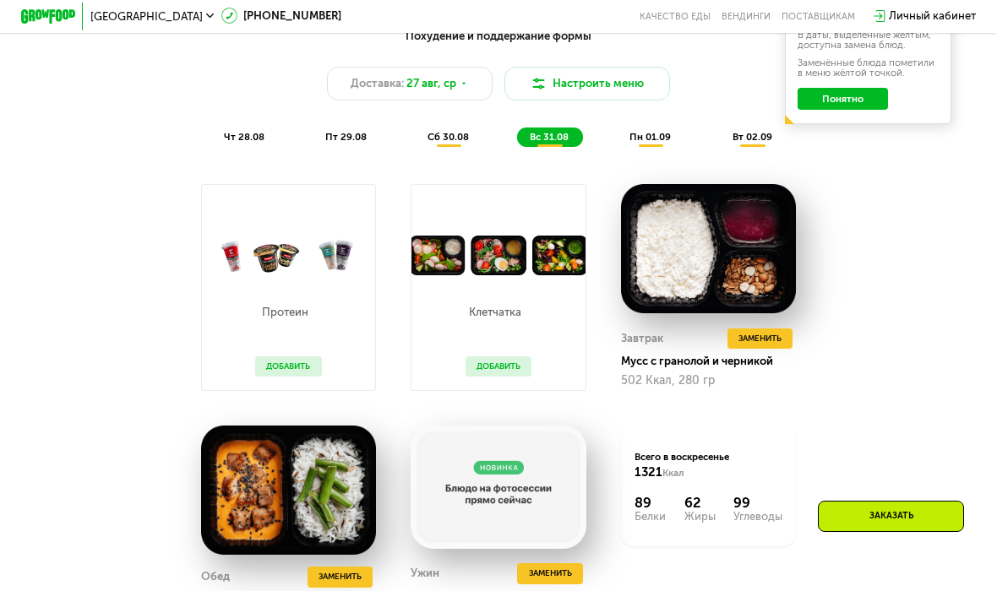
scroll to position [773, 0]
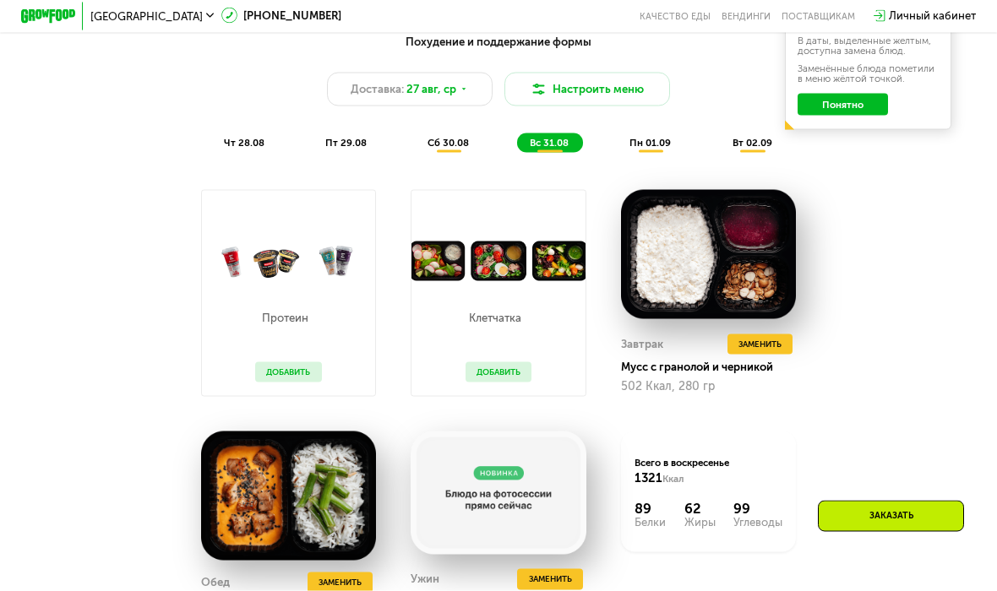
click at [239, 383] on div "Протеин Добавить" at bounding box center [289, 294] width 176 height 208
click at [720, 151] on div "пн 01.09" at bounding box center [753, 142] width 66 height 19
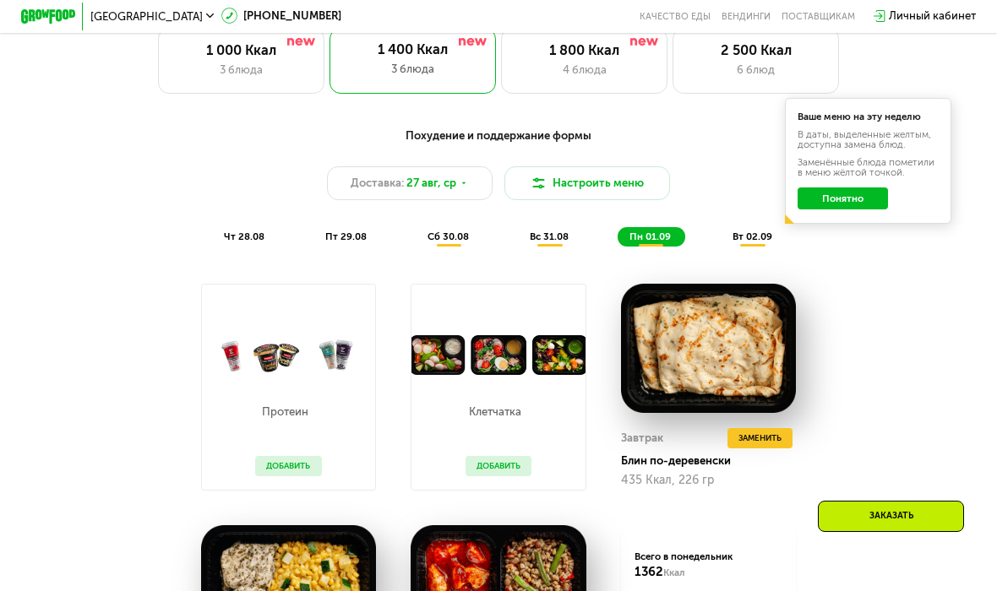
scroll to position [666, 0]
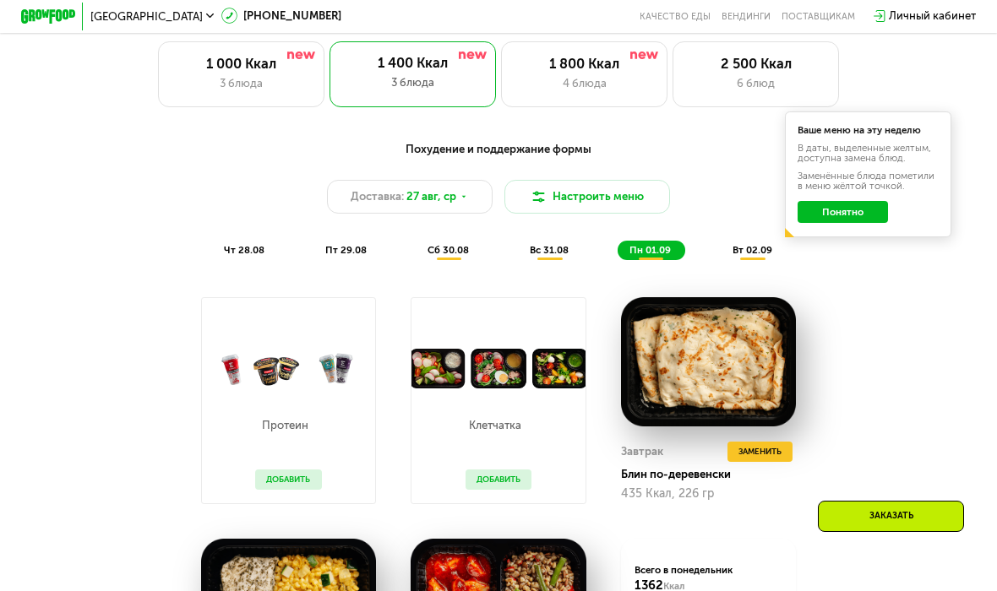
click at [754, 255] on span "вт 02.09" at bounding box center [752, 250] width 40 height 12
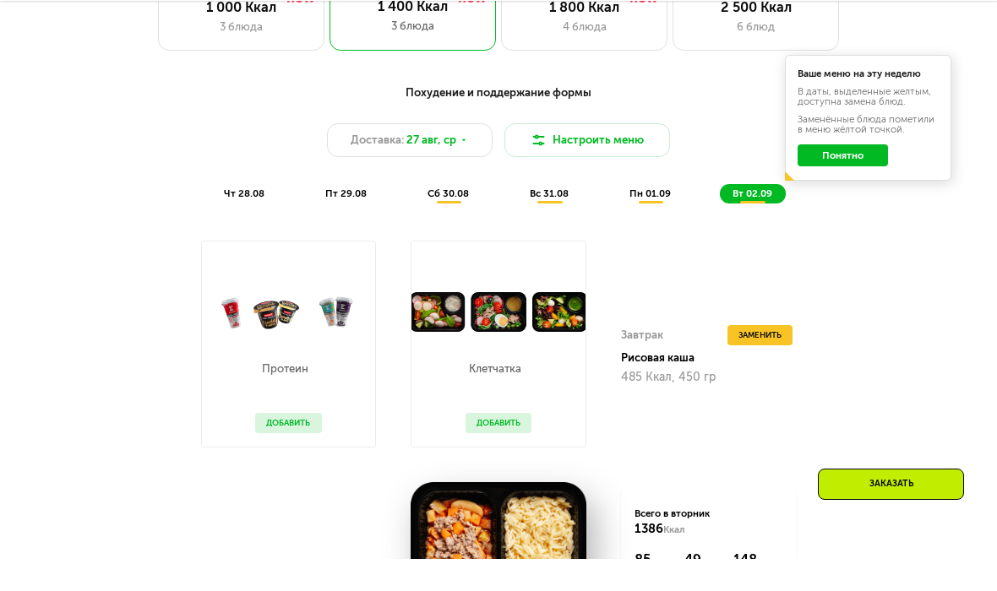
scroll to position [722, 0]
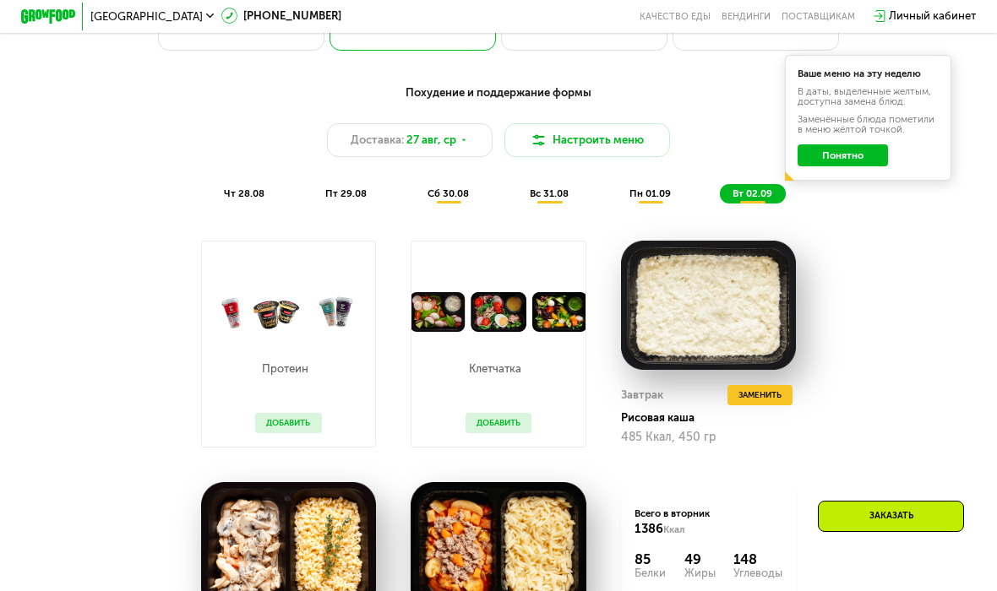
click at [771, 397] on span "Заменить" at bounding box center [759, 396] width 43 height 14
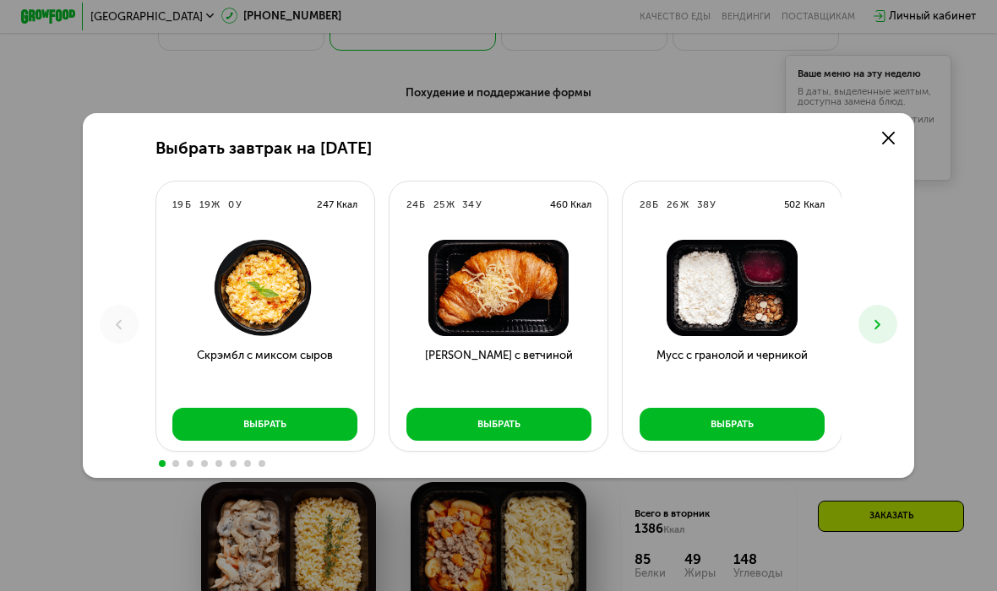
click at [887, 143] on icon at bounding box center [888, 138] width 13 height 13
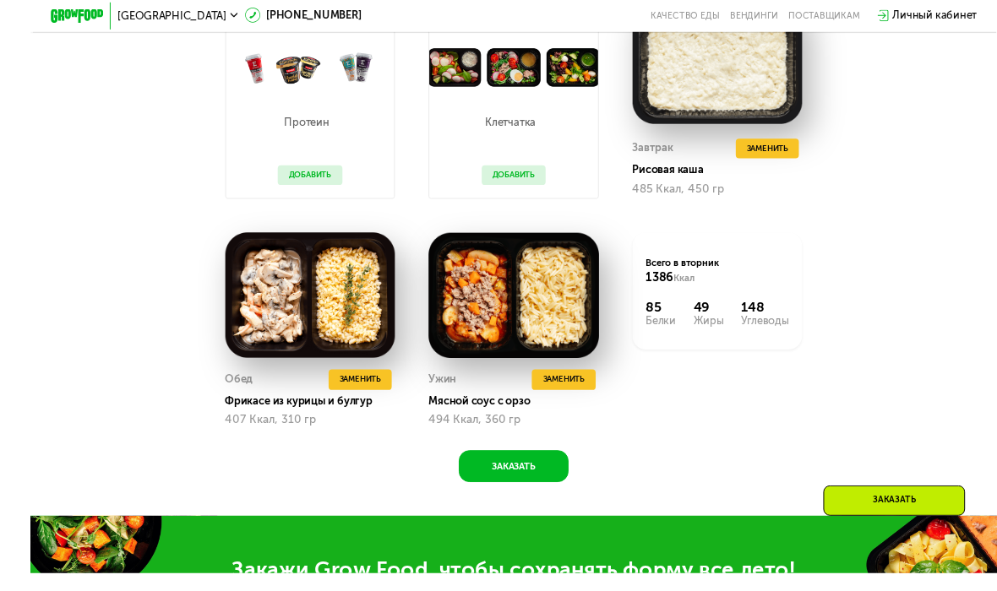
scroll to position [1030, 0]
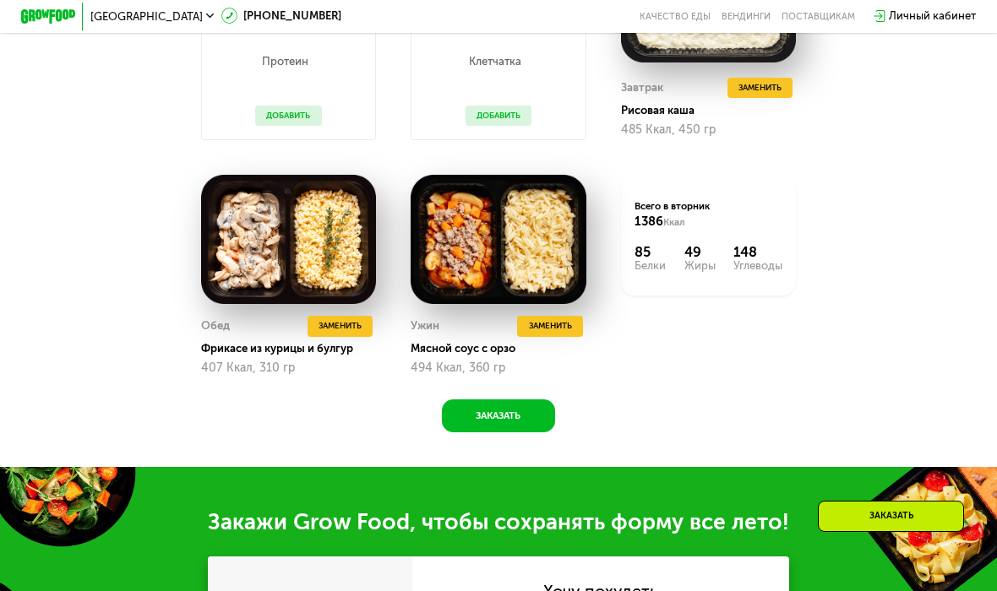
click at [320, 333] on button "Заменить" at bounding box center [340, 326] width 65 height 21
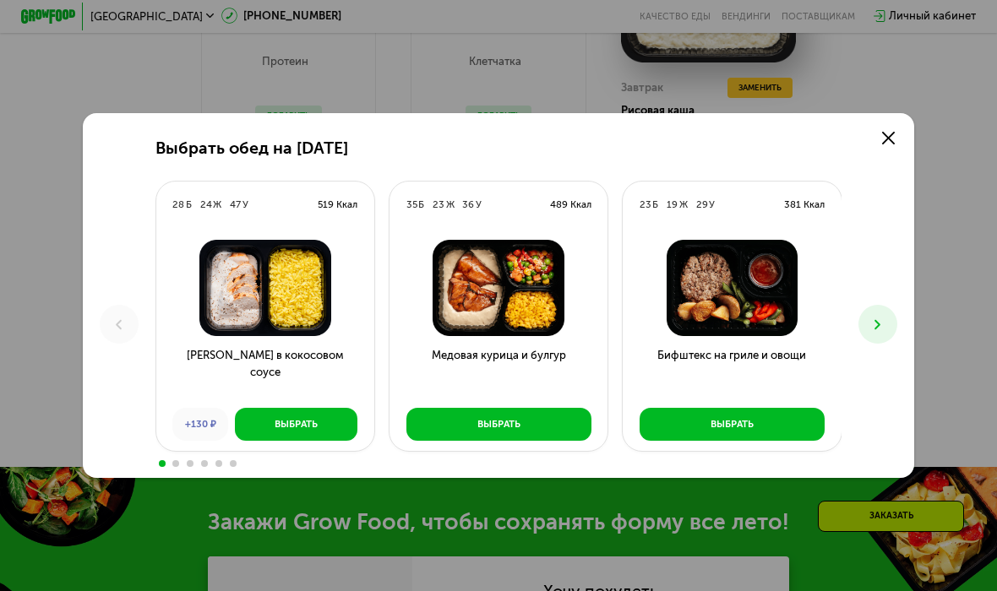
click at [894, 133] on icon at bounding box center [888, 138] width 13 height 13
